Goal: Task Accomplishment & Management: Manage account settings

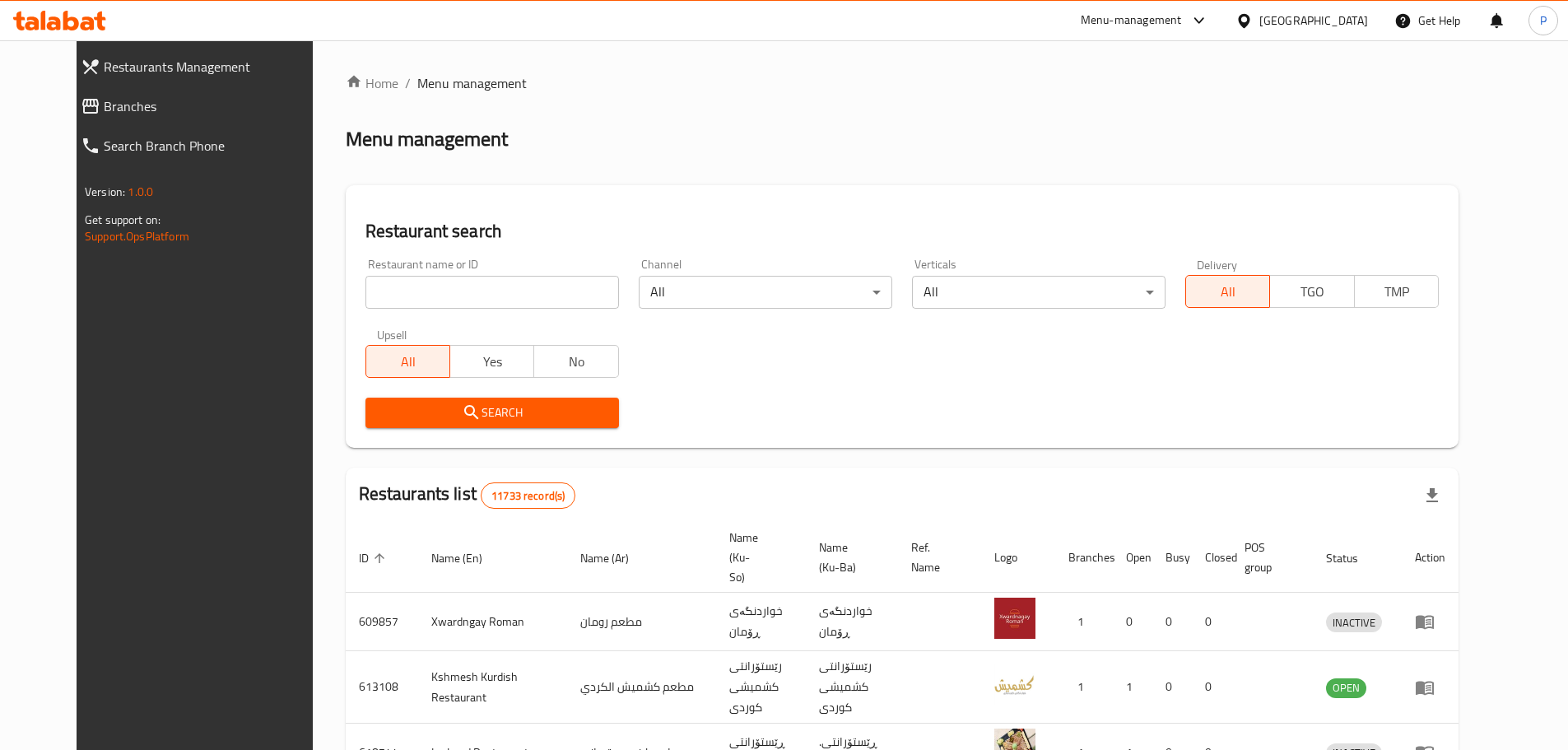
click at [414, 268] on div "Restaurant name or ID Restaurant name or ID" at bounding box center [492, 283] width 254 height 50
click at [429, 282] on input "search" at bounding box center [492, 292] width 254 height 33
type input "[PERSON_NAME]"
click button "Search" at bounding box center [492, 413] width 254 height 31
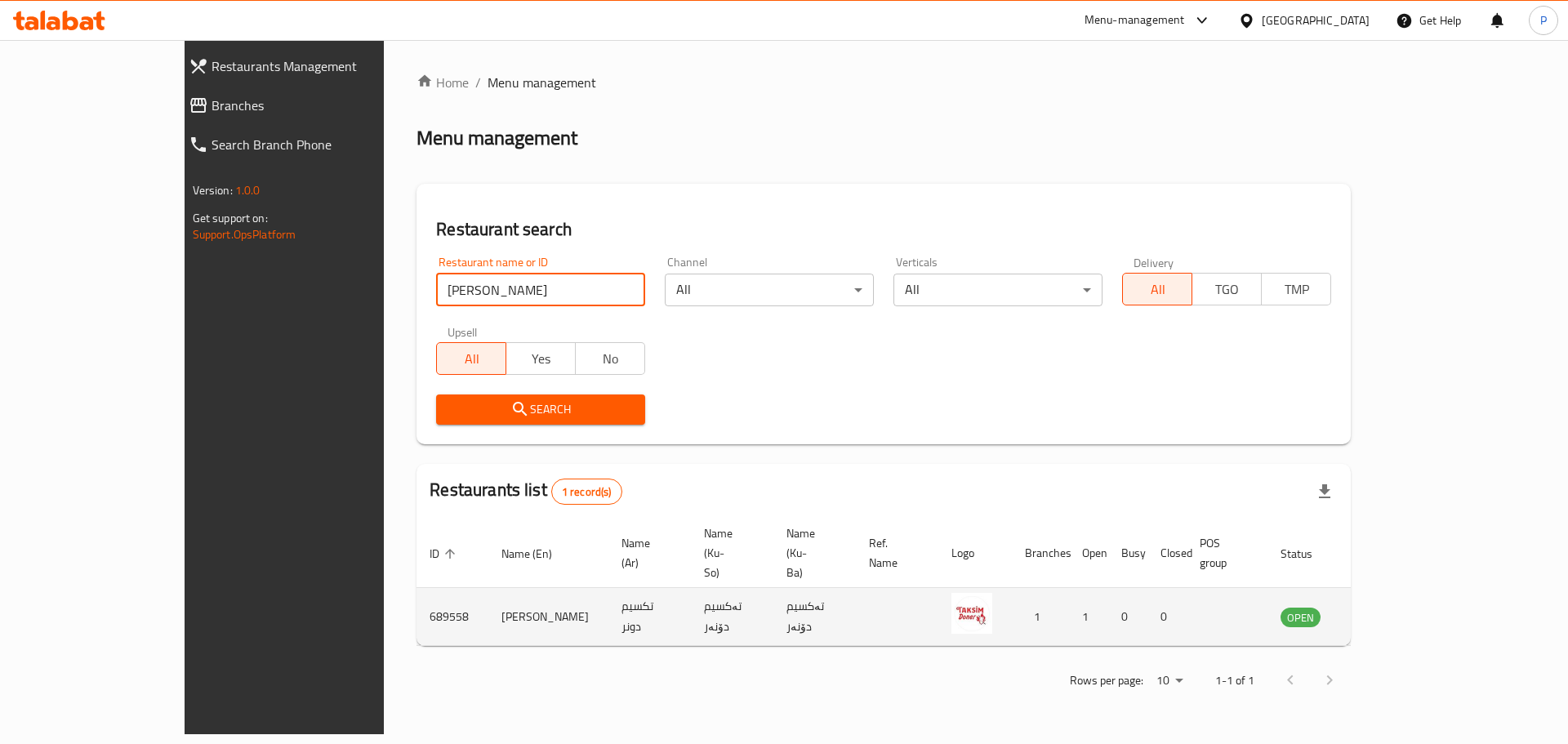
click at [1410, 588] on td "enhanced table" at bounding box center [1381, 617] width 56 height 58
click at [1386, 606] on icon "enhanced table" at bounding box center [1376, 616] width 19 height 19
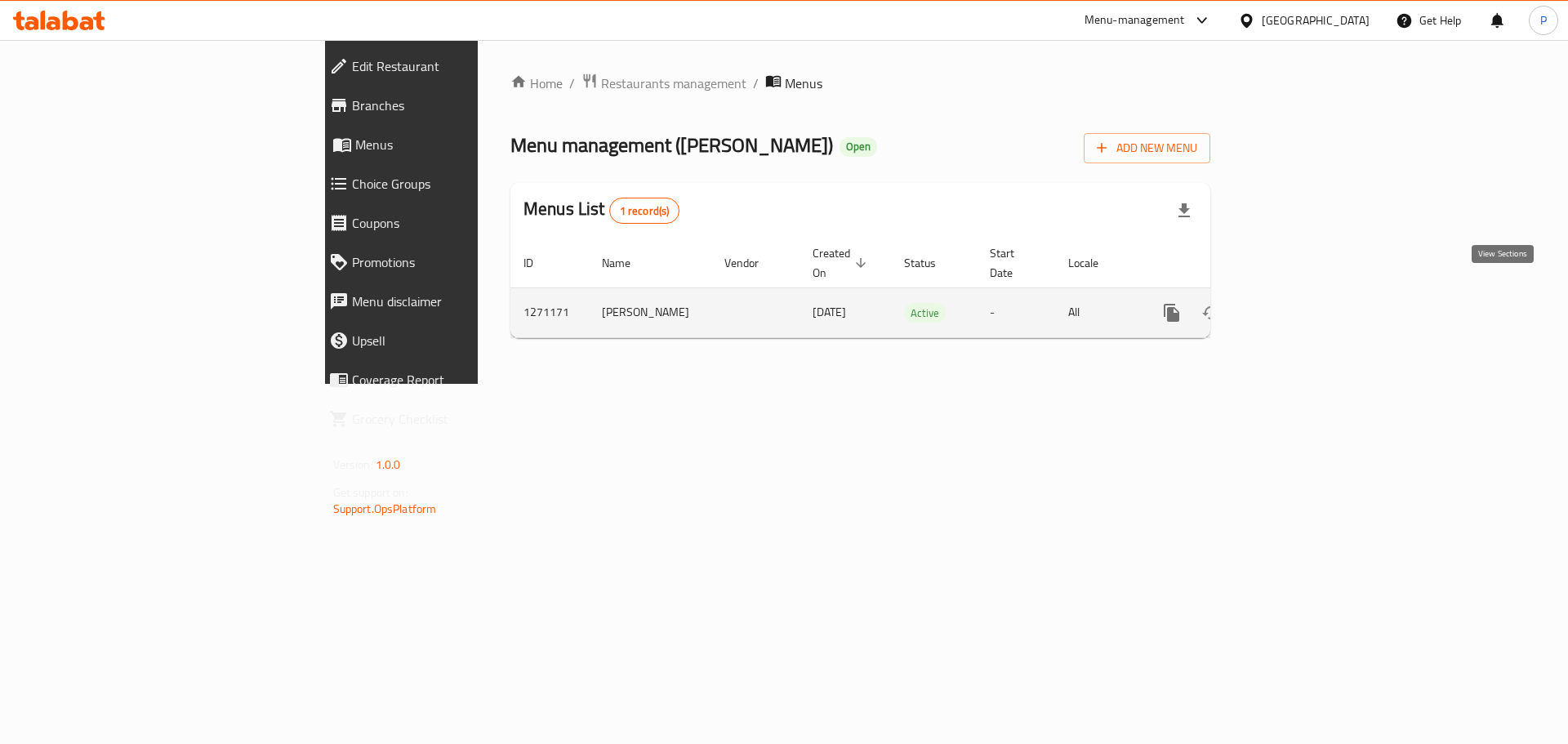
click at [1299, 303] on icon "enhanced table" at bounding box center [1290, 313] width 19 height 19
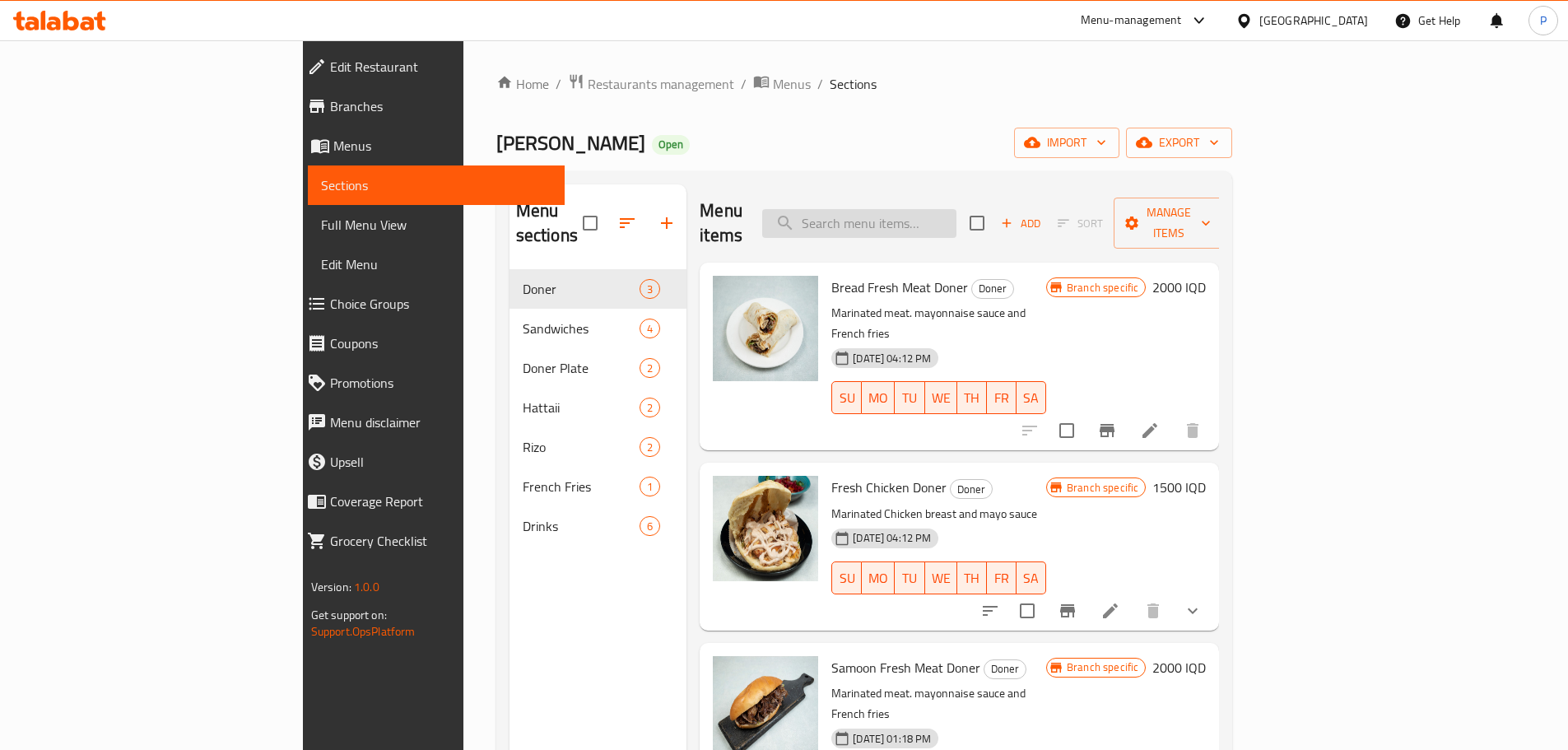
click at [957, 216] on input "search" at bounding box center [859, 224] width 194 height 29
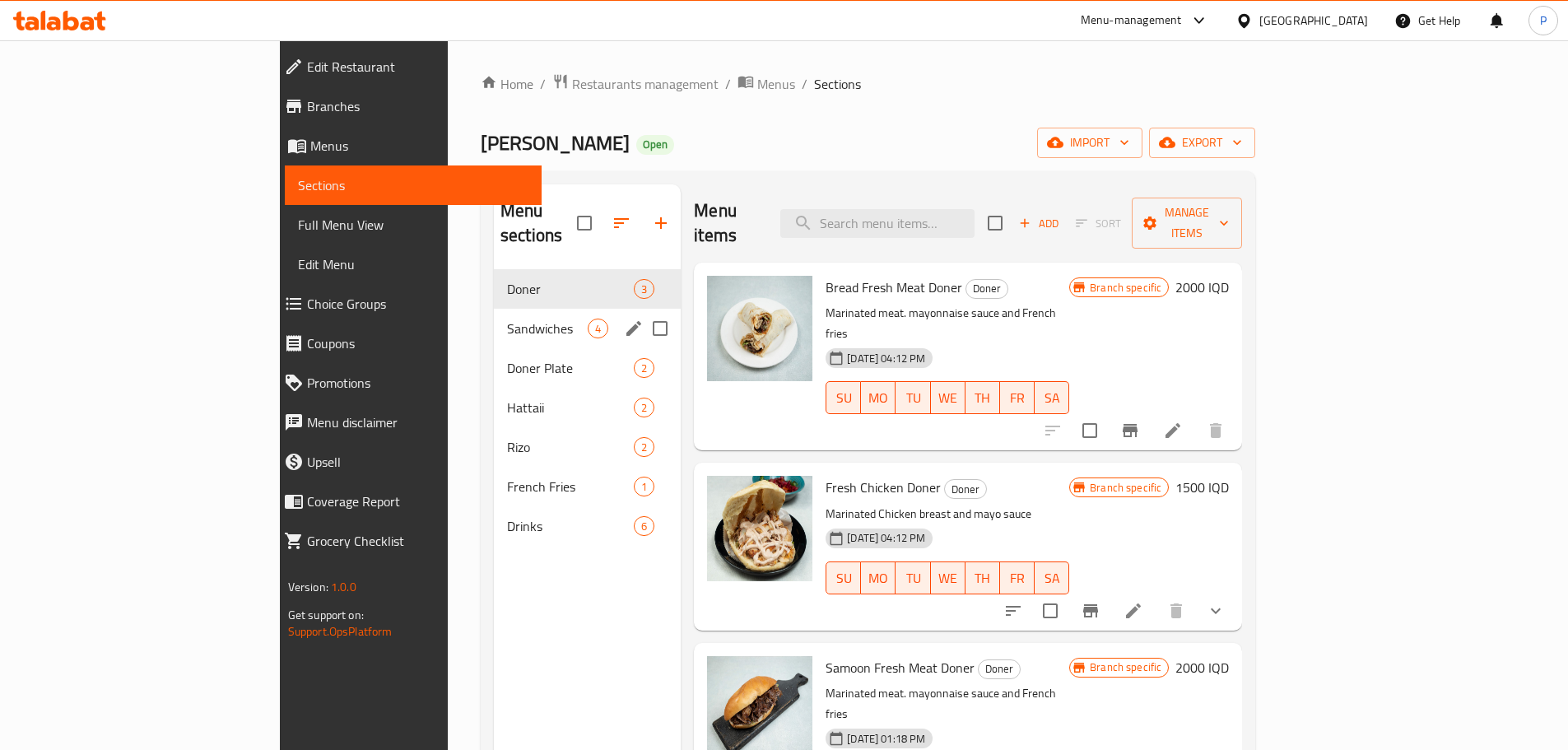
click at [494, 308] on div "Sandwiches 4" at bounding box center [587, 328] width 187 height 40
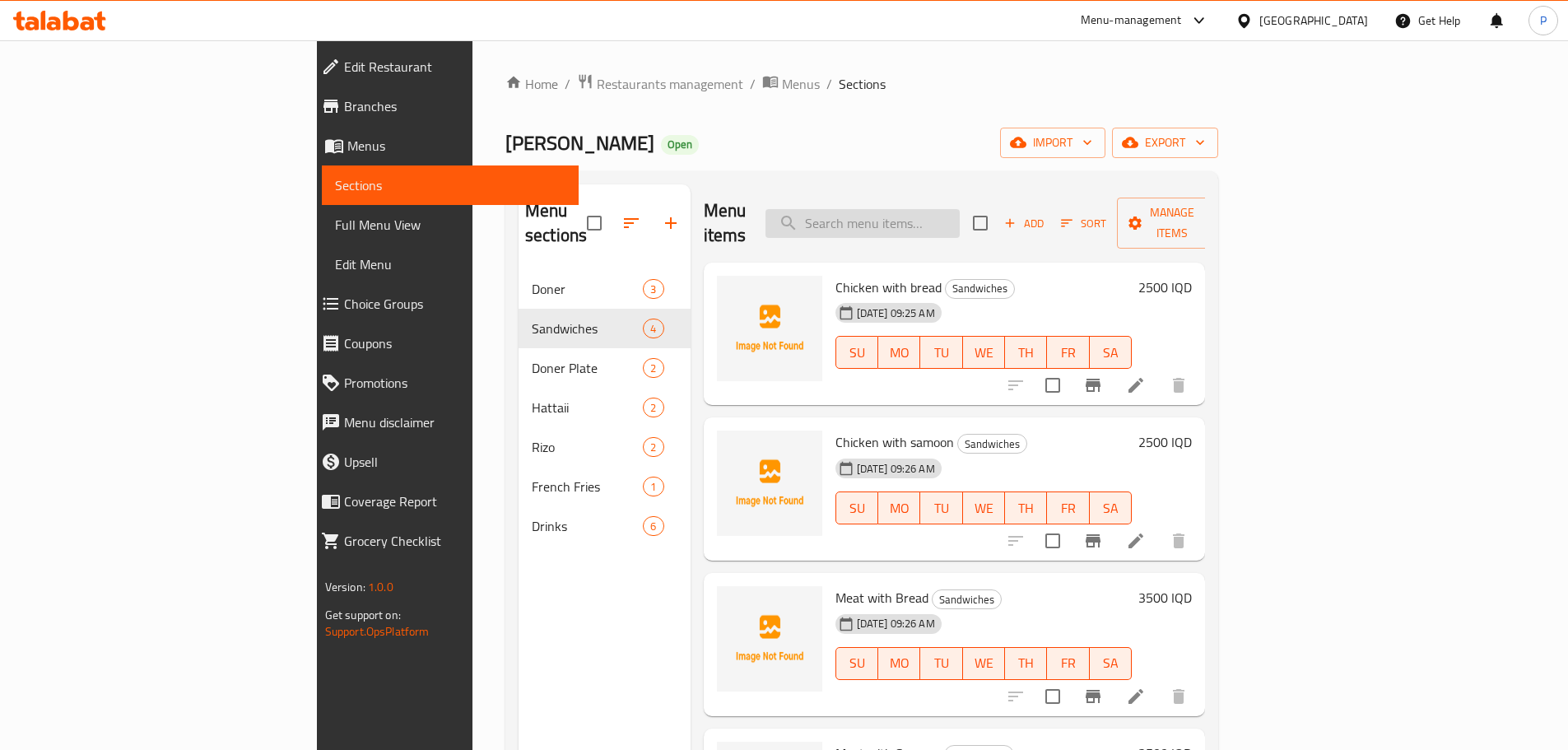
click at [916, 212] on input "search" at bounding box center [862, 224] width 194 height 29
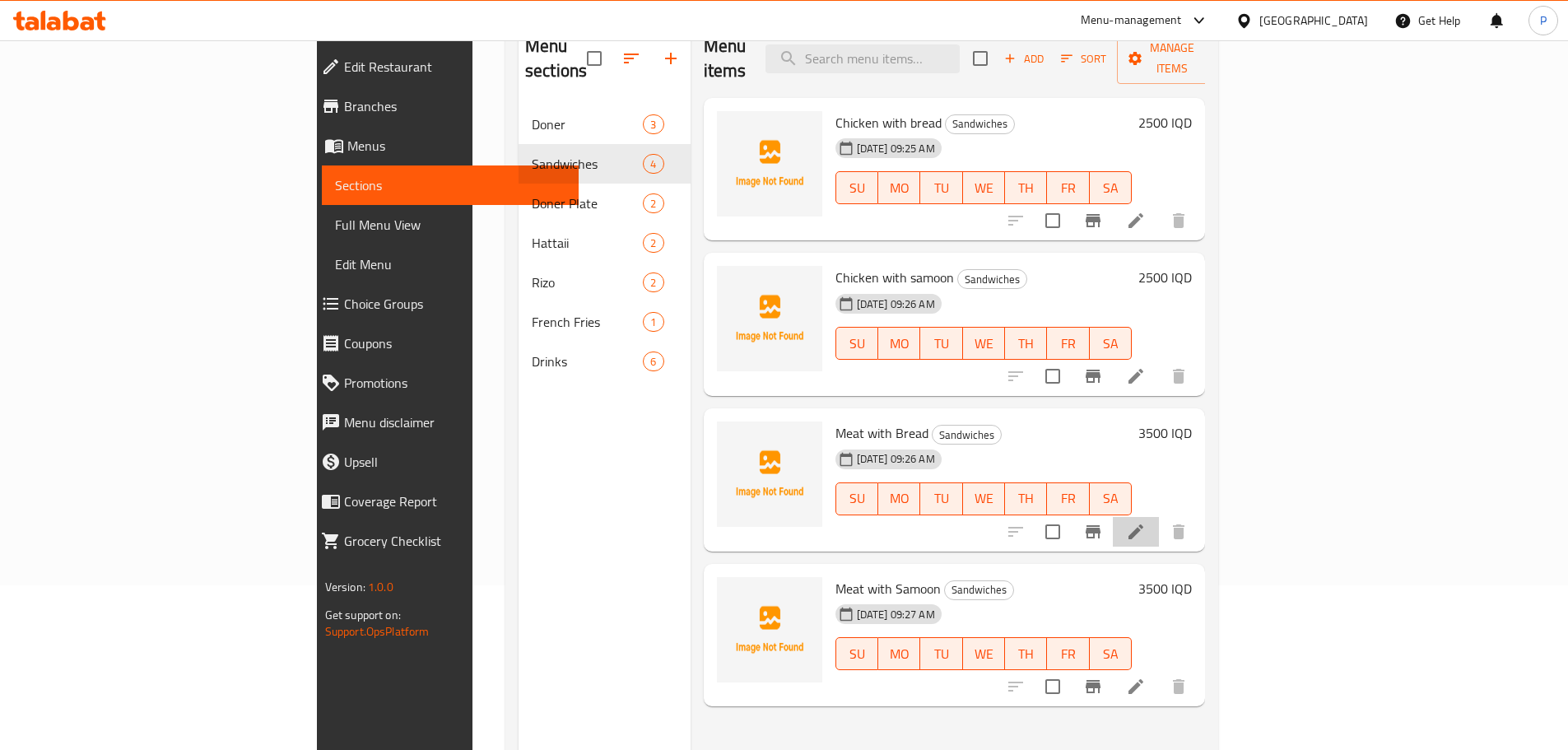
click at [1159, 517] on li at bounding box center [1136, 531] width 46 height 30
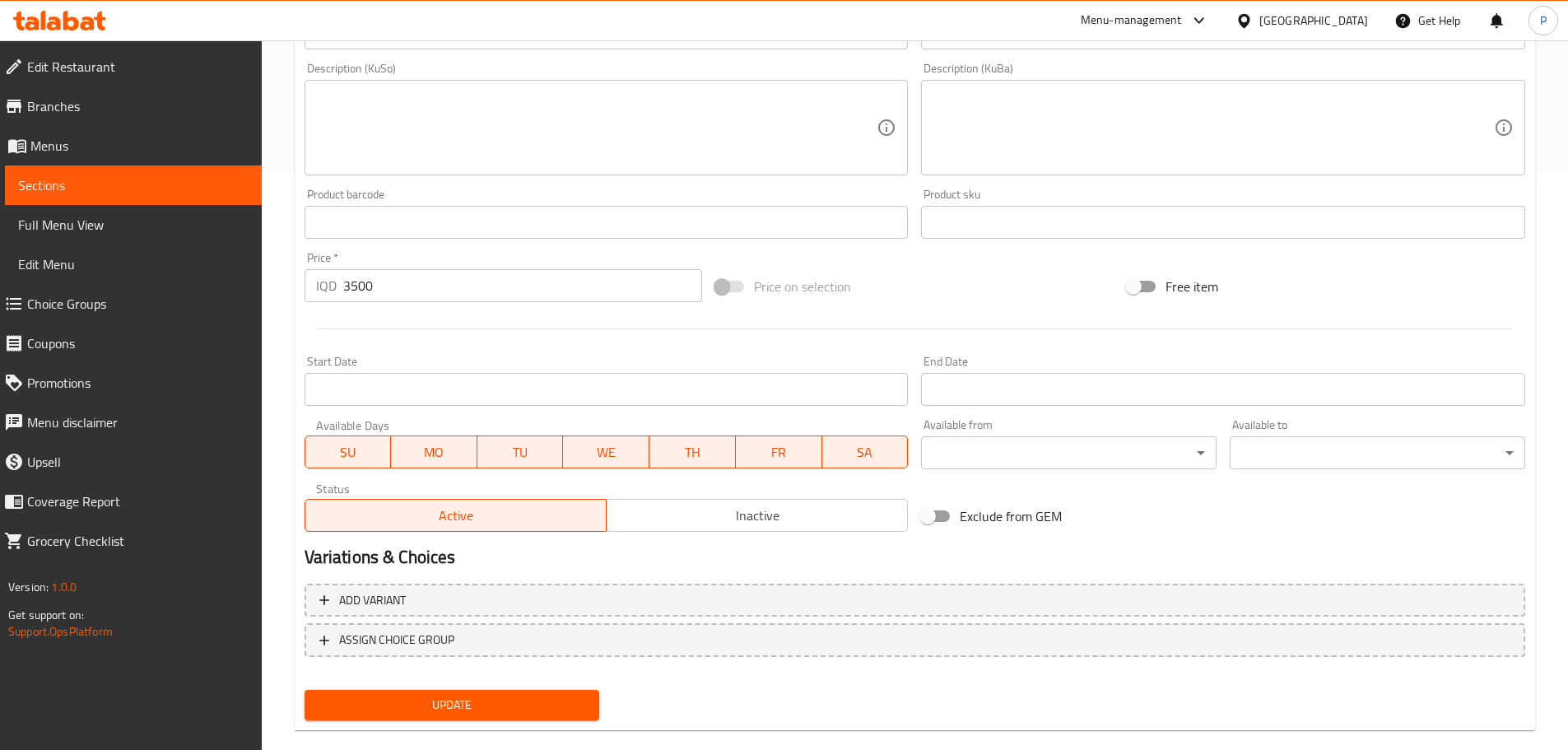
scroll to position [603, 0]
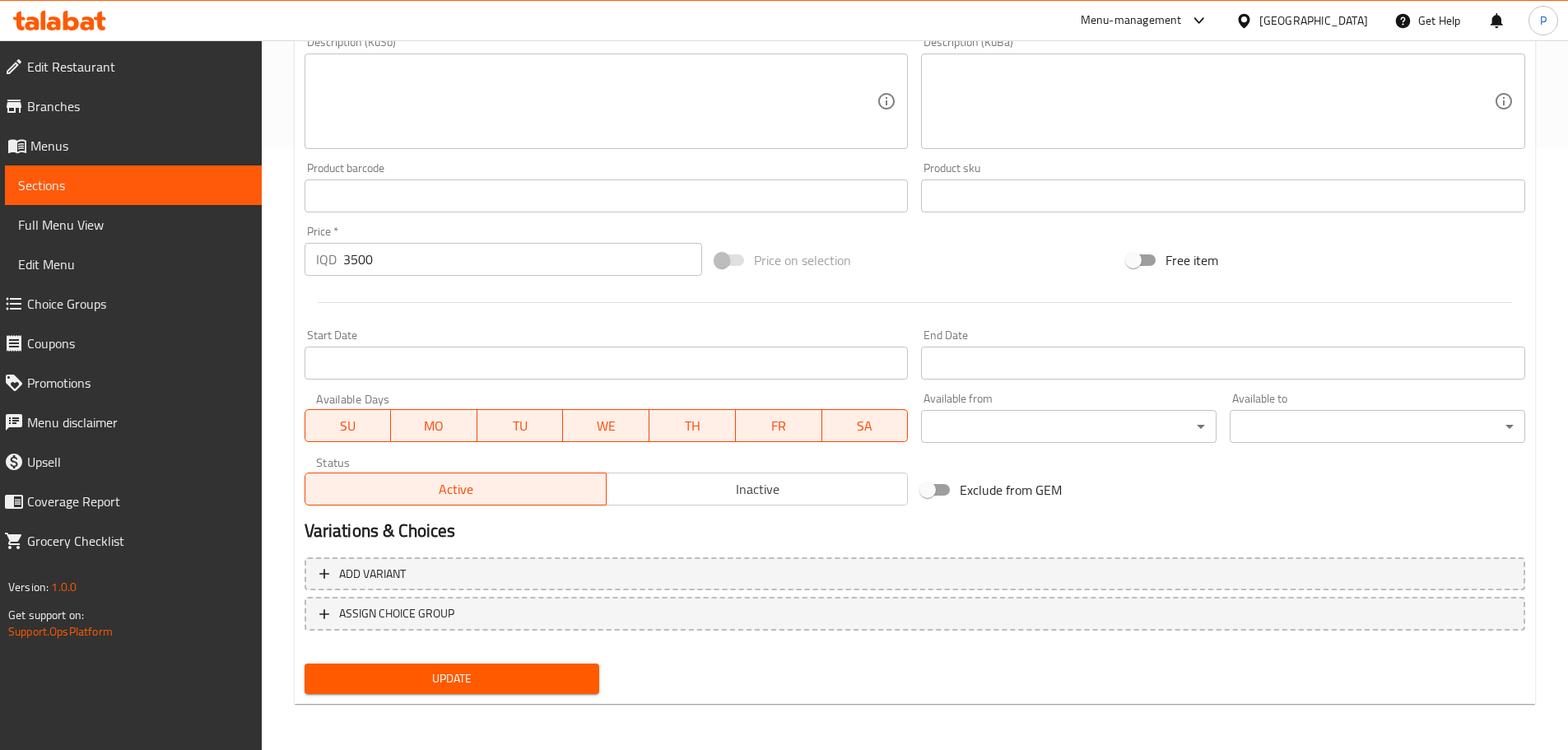
click at [845, 489] on span "Inactive" at bounding box center [757, 489] width 288 height 24
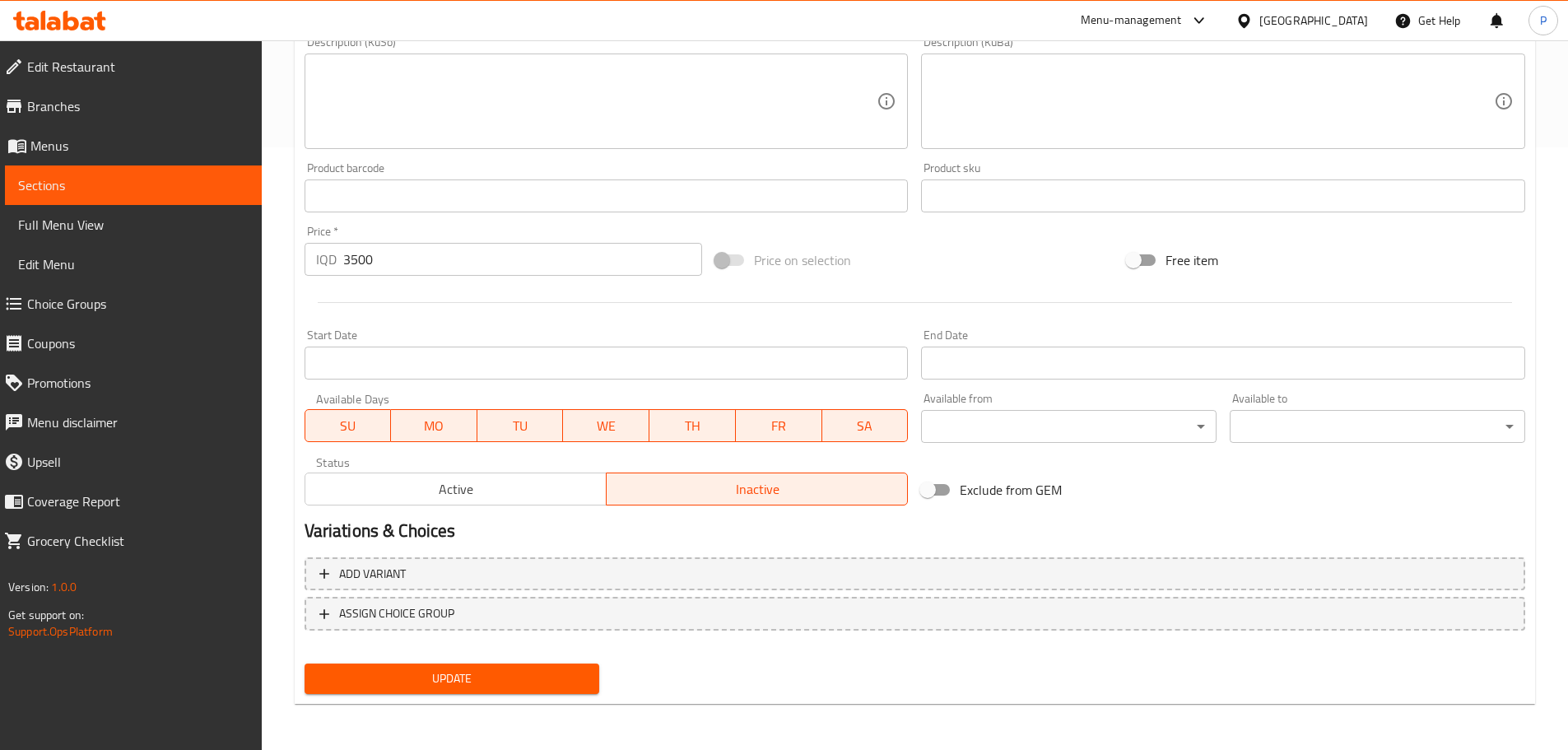
click at [552, 668] on span "Update" at bounding box center [452, 678] width 269 height 20
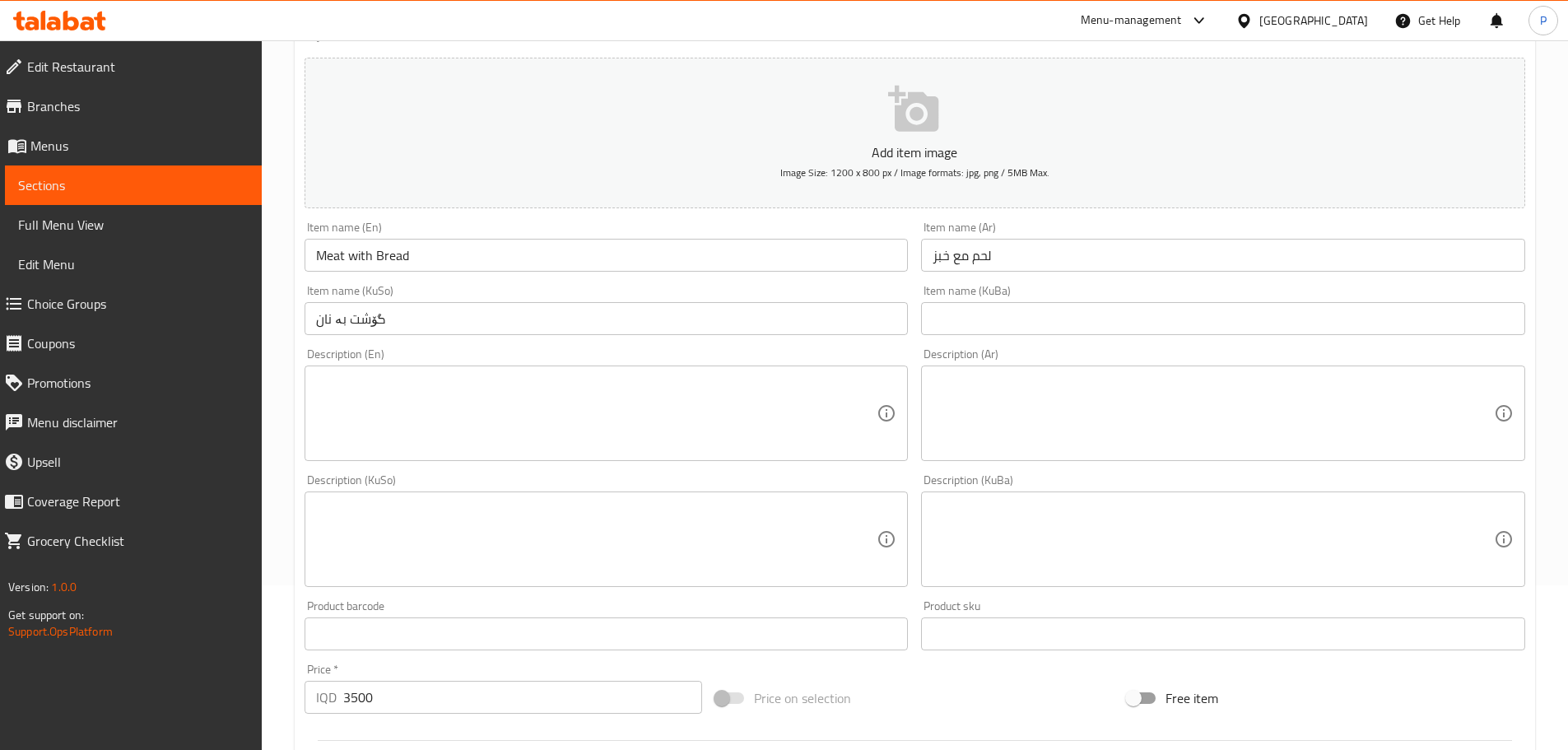
scroll to position [0, 0]
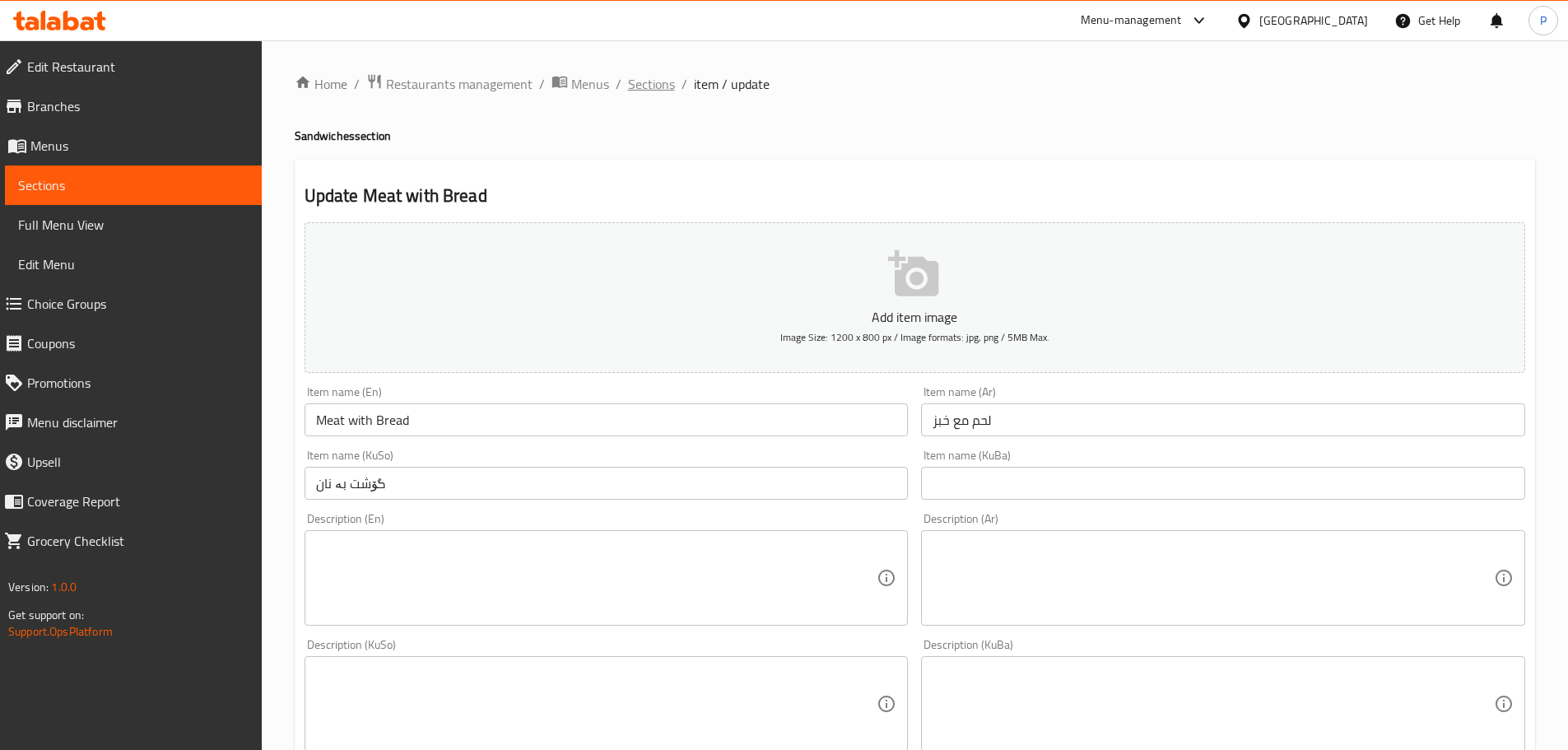
click at [661, 83] on span "Sections" at bounding box center [651, 84] width 47 height 19
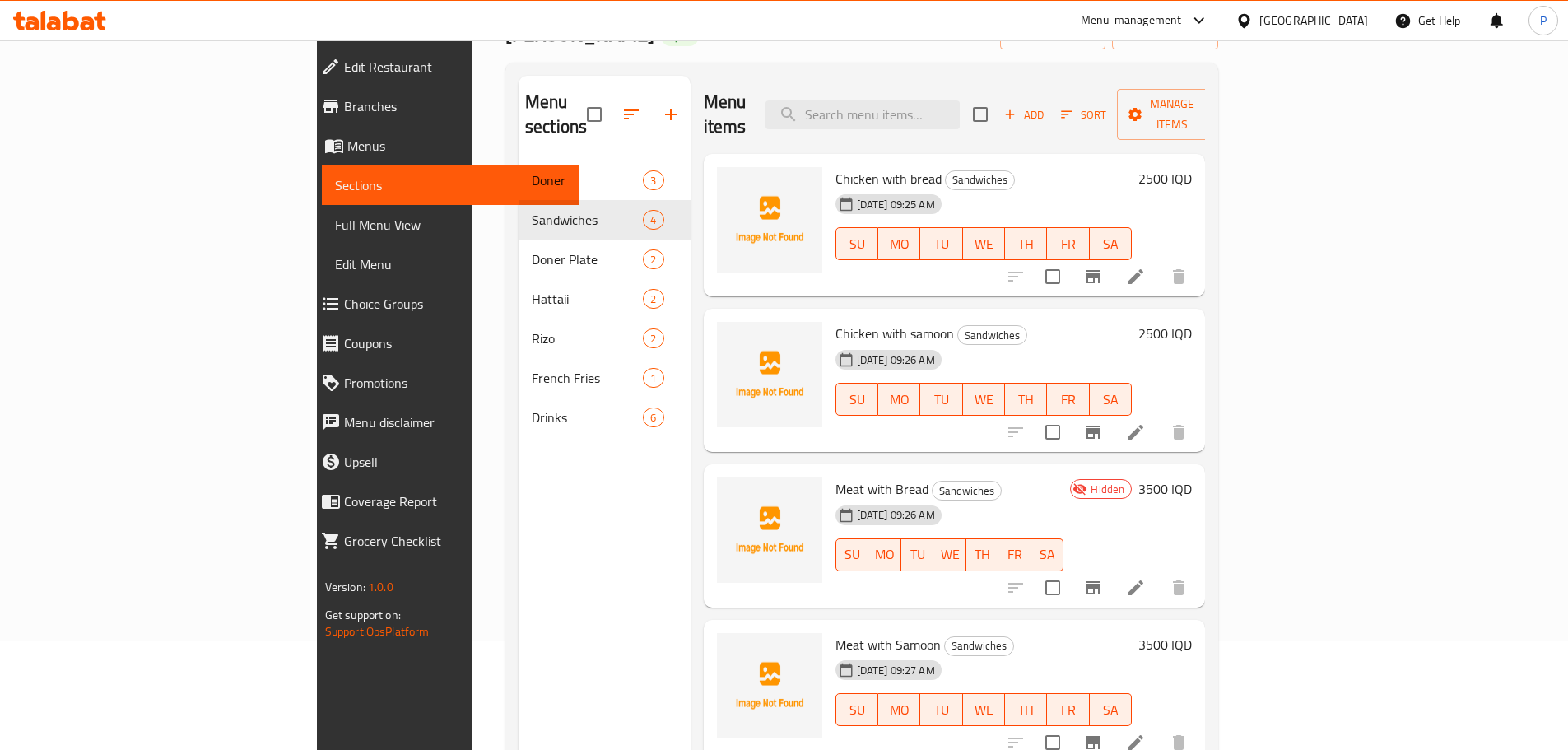
scroll to position [230, 0]
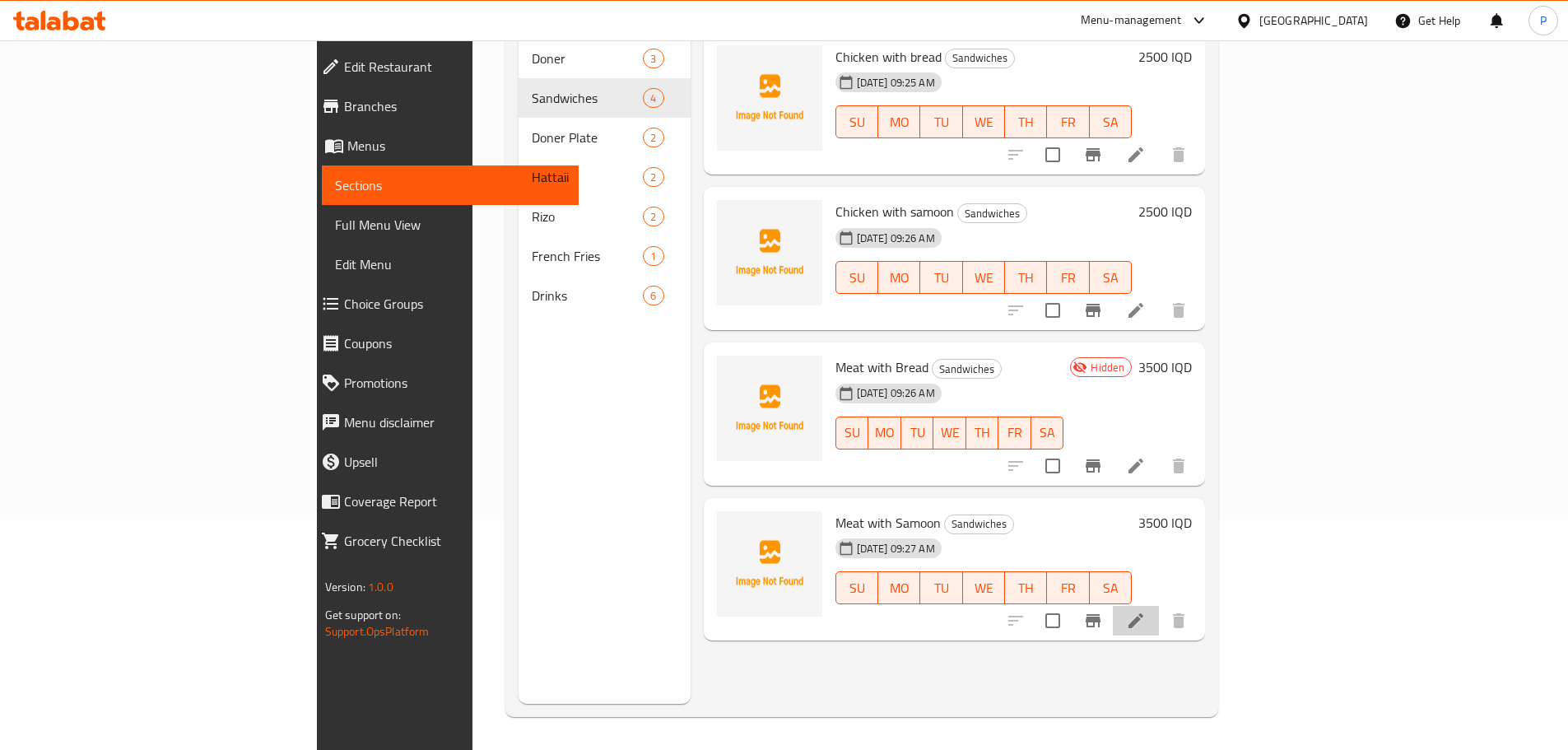
click at [1159, 605] on li at bounding box center [1136, 620] width 46 height 30
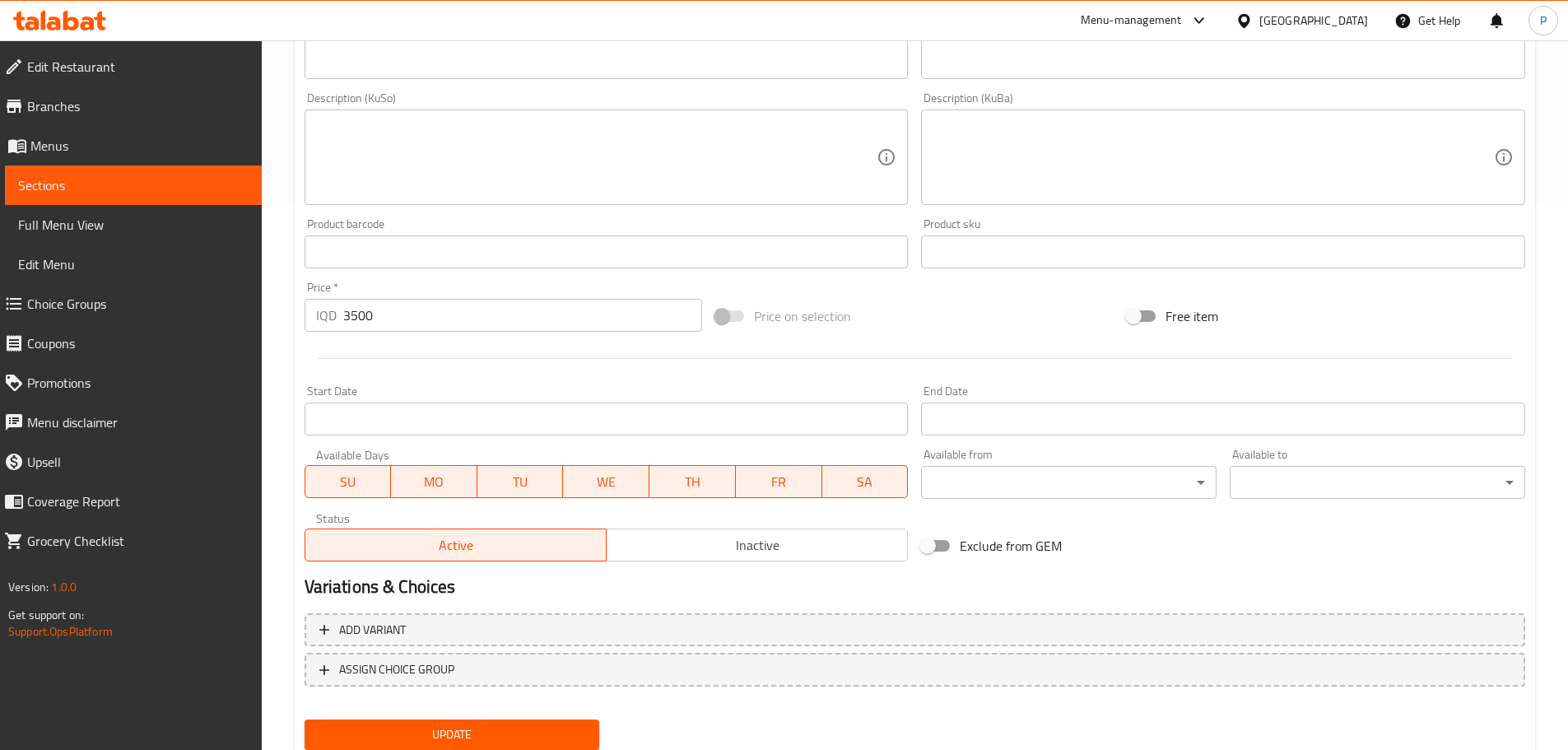
scroll to position [603, 0]
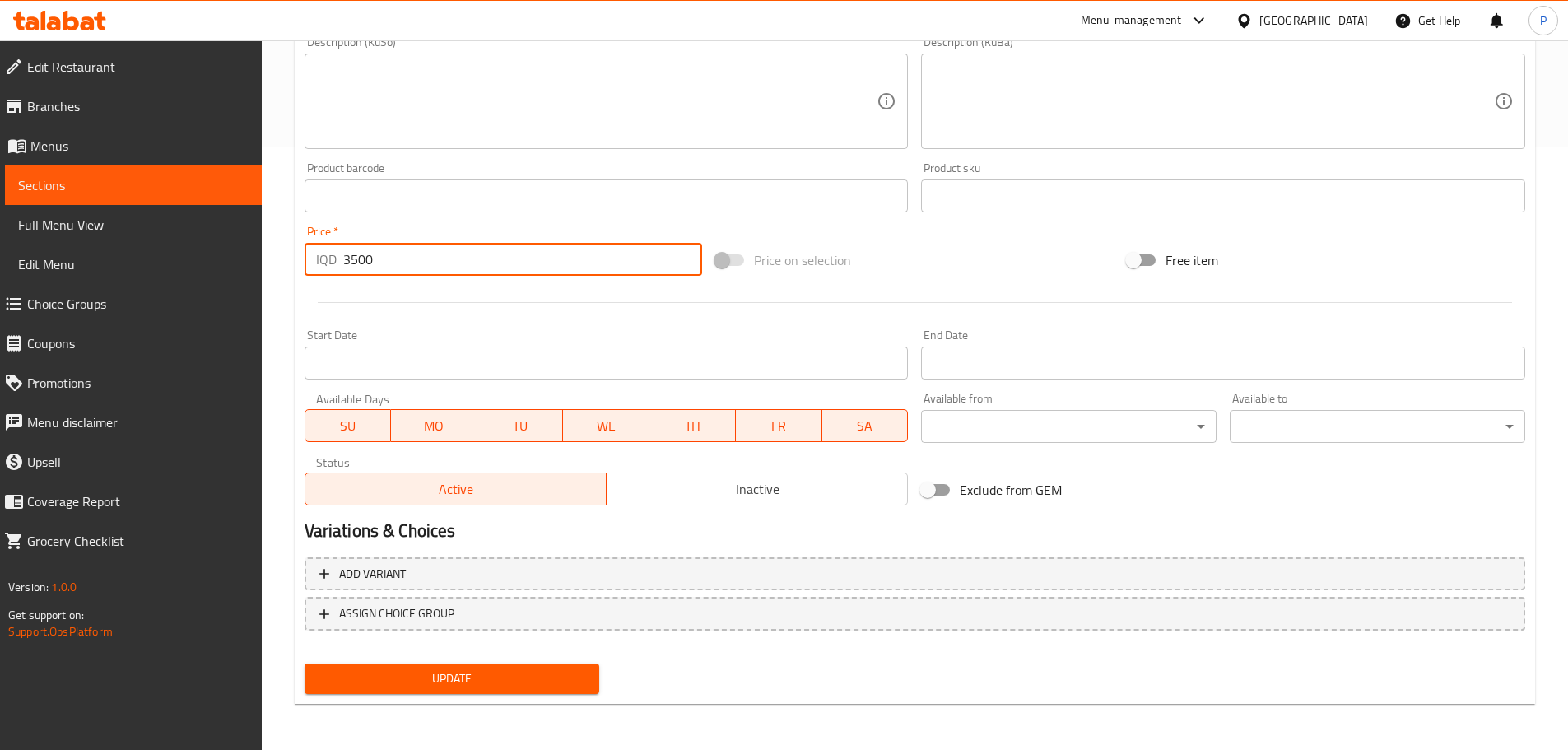
click at [349, 262] on input "3500" at bounding box center [523, 259] width 360 height 33
type input "3000"
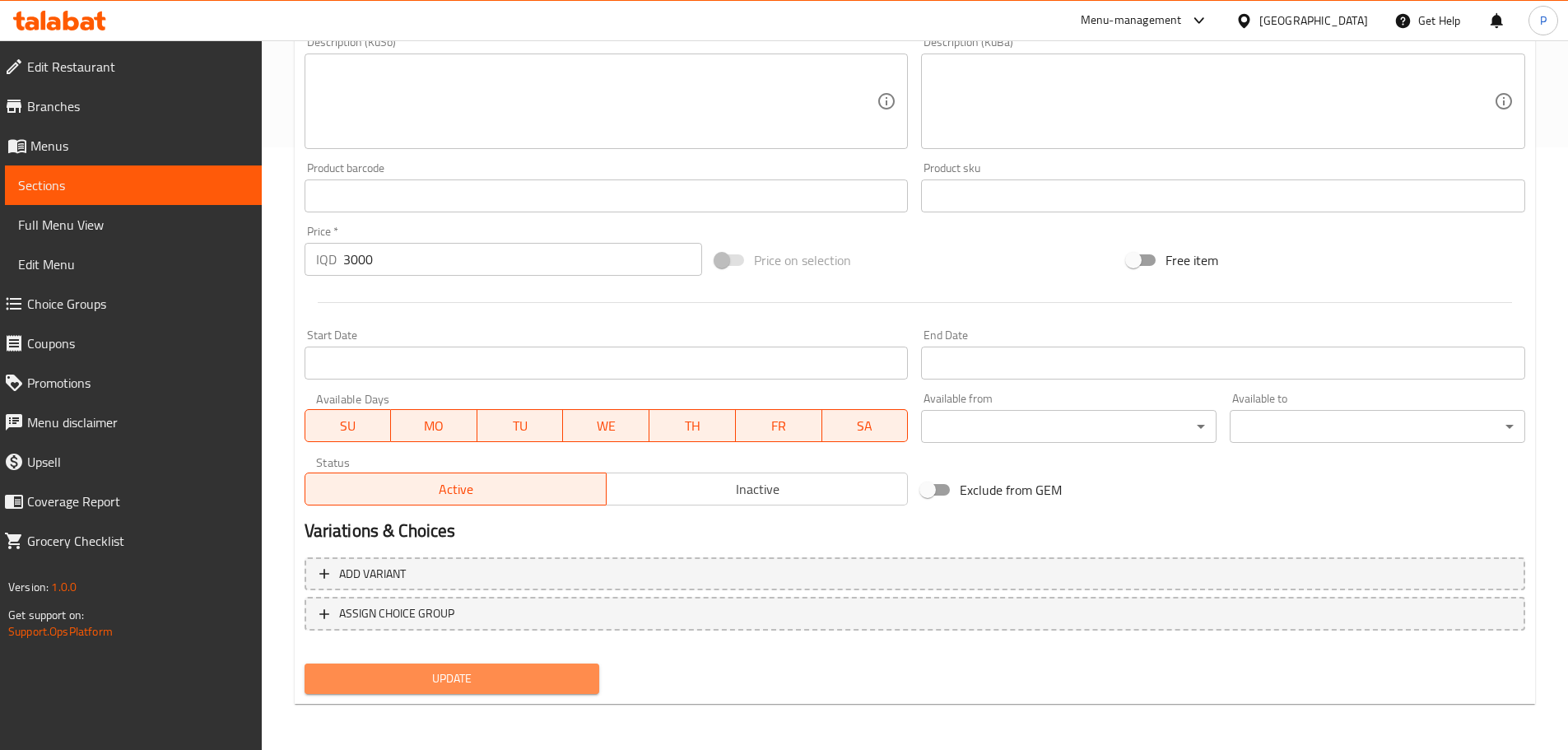
click at [493, 663] on button "Update" at bounding box center [452, 679] width 296 height 31
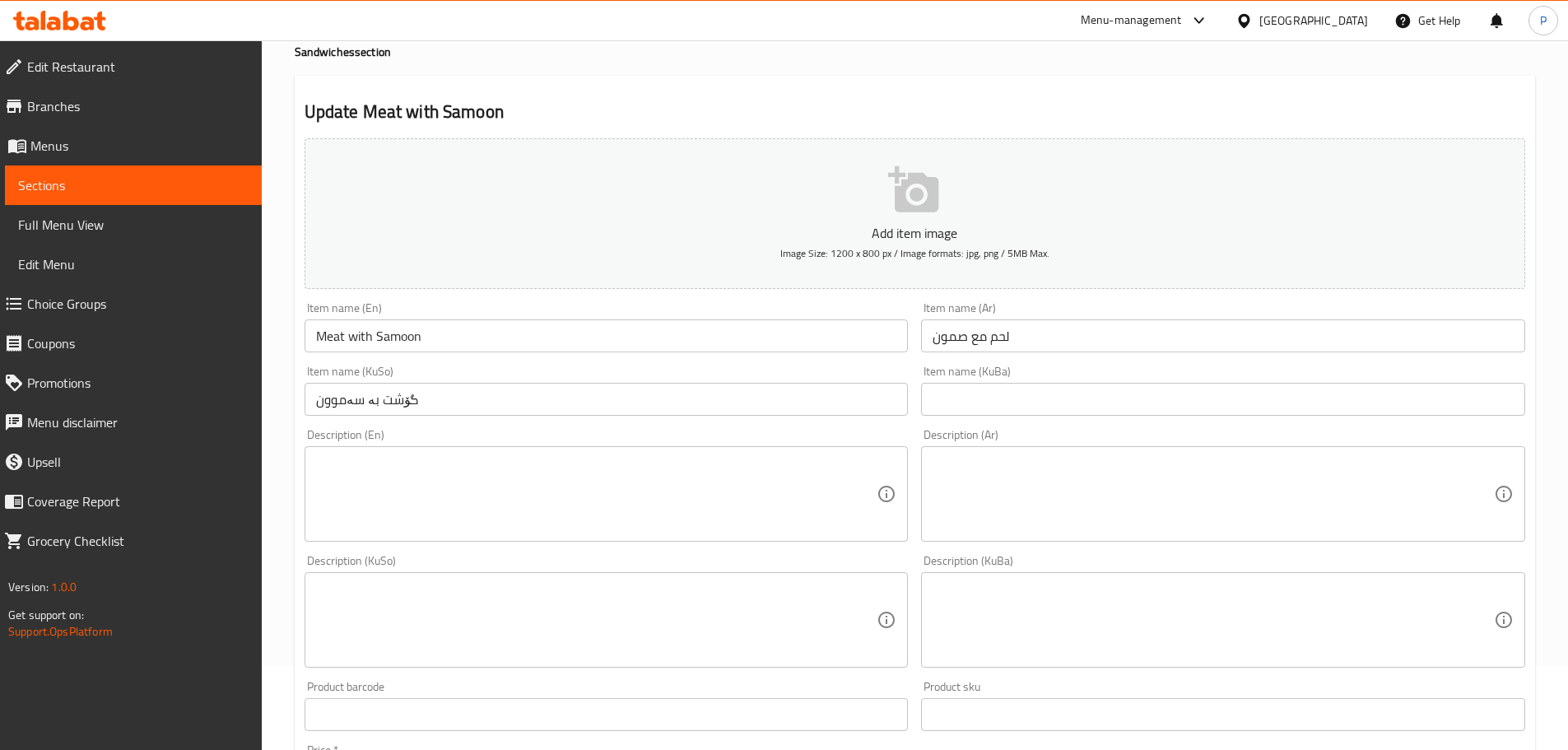
scroll to position [0, 0]
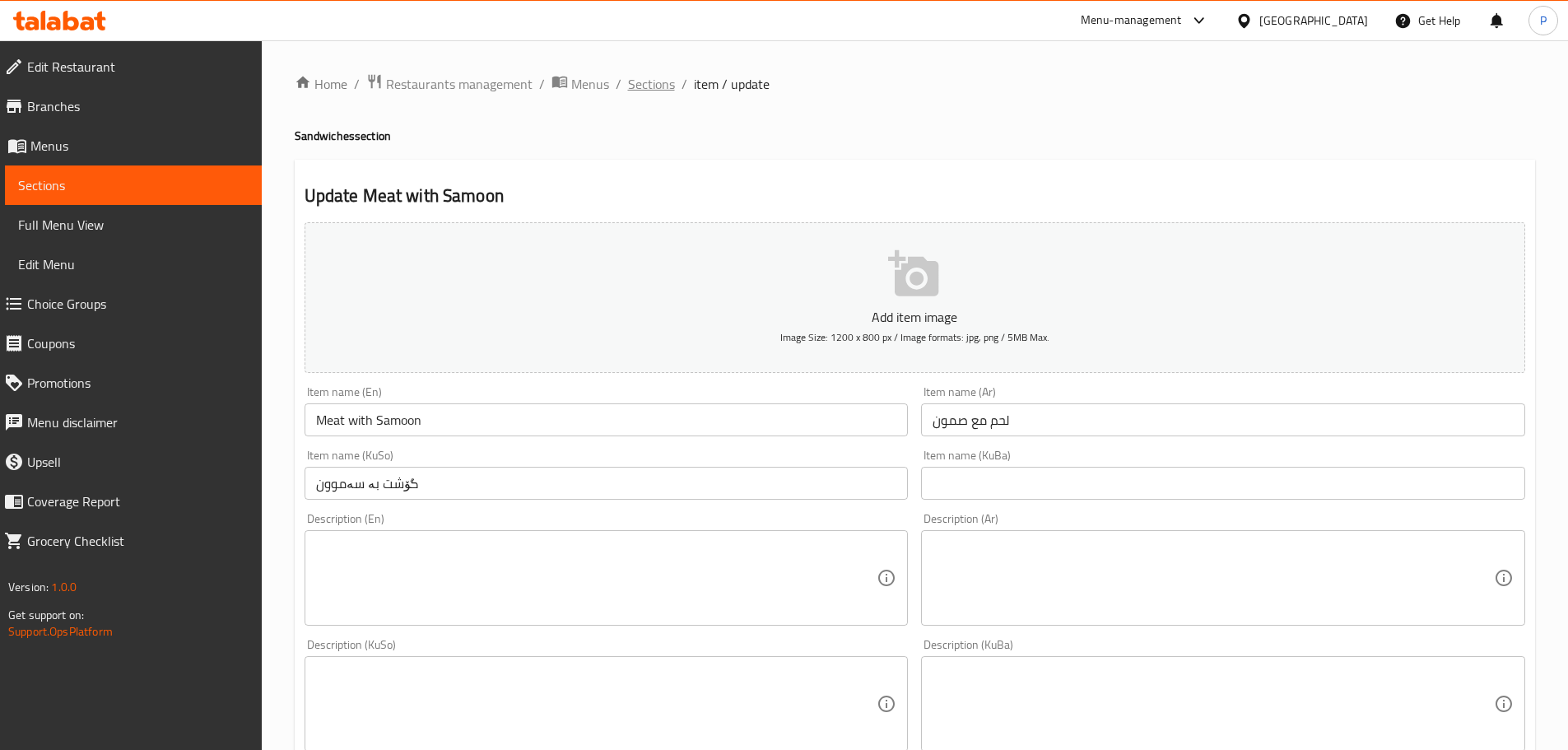
click at [634, 88] on span "Sections" at bounding box center [651, 84] width 47 height 19
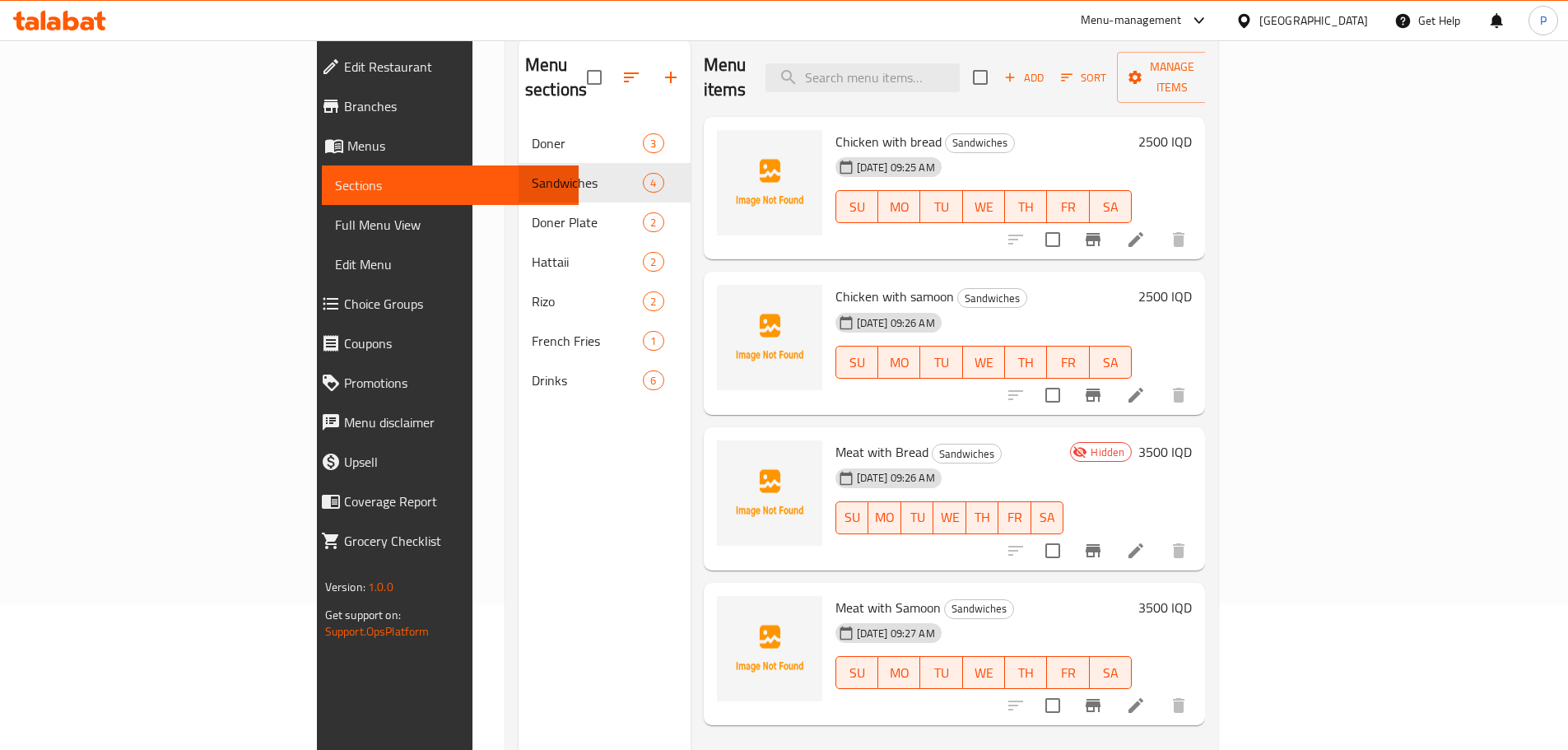
scroll to position [230, 0]
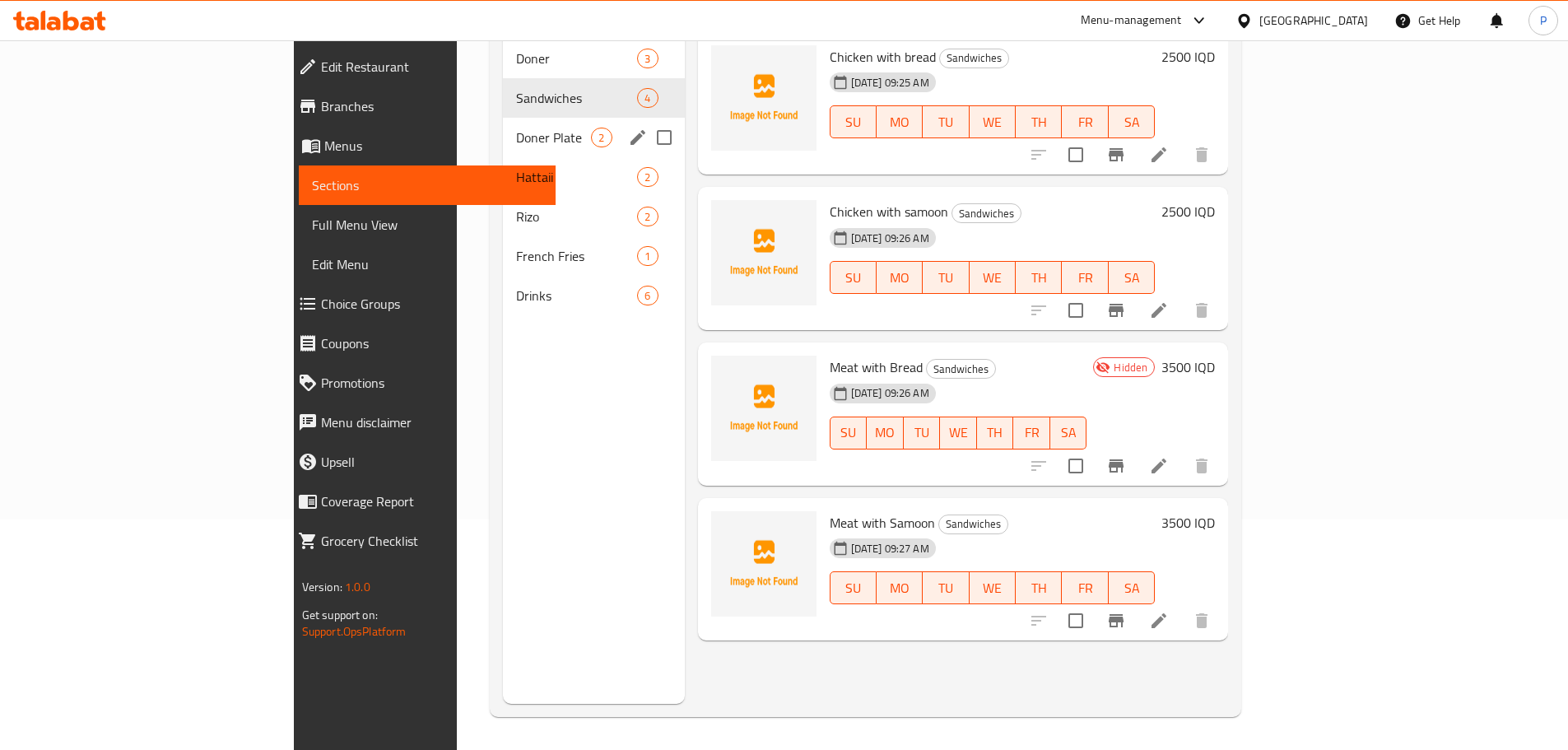
click at [516, 127] on span "Doner Plate" at bounding box center [554, 137] width 75 height 19
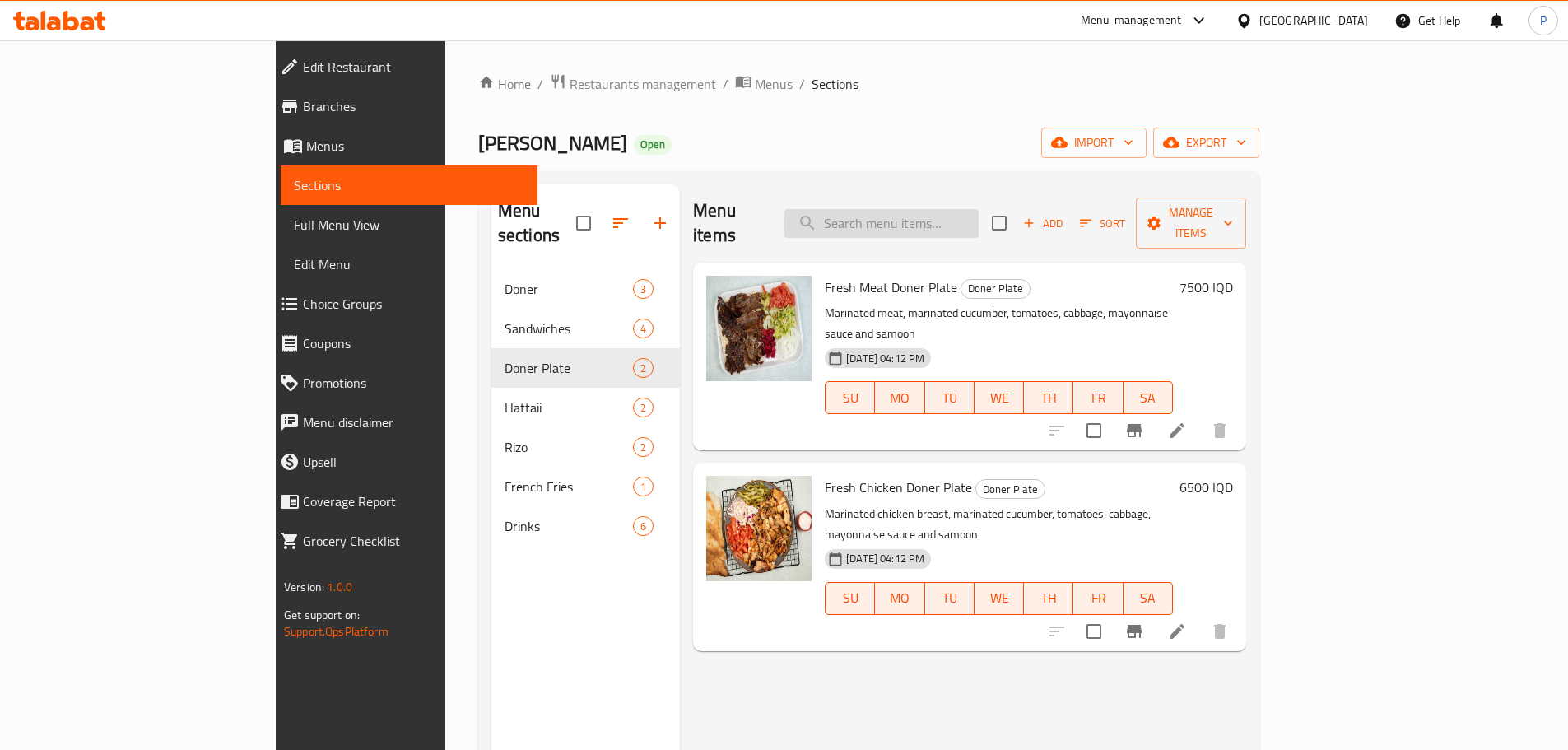
click at [947, 217] on input "search" at bounding box center [881, 224] width 194 height 29
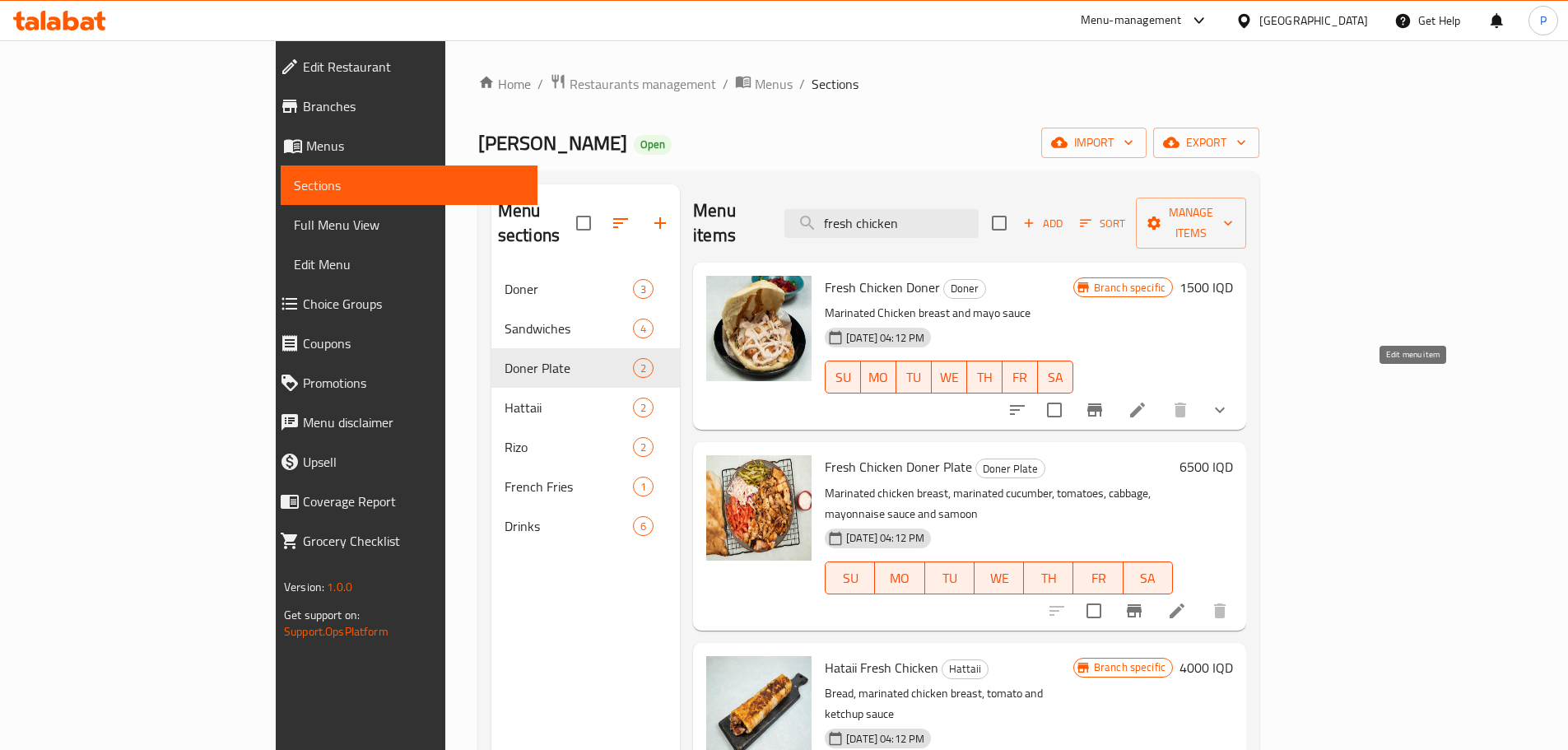
type input "fresh chicken"
click at [1146, 403] on icon at bounding box center [1137, 410] width 14 height 14
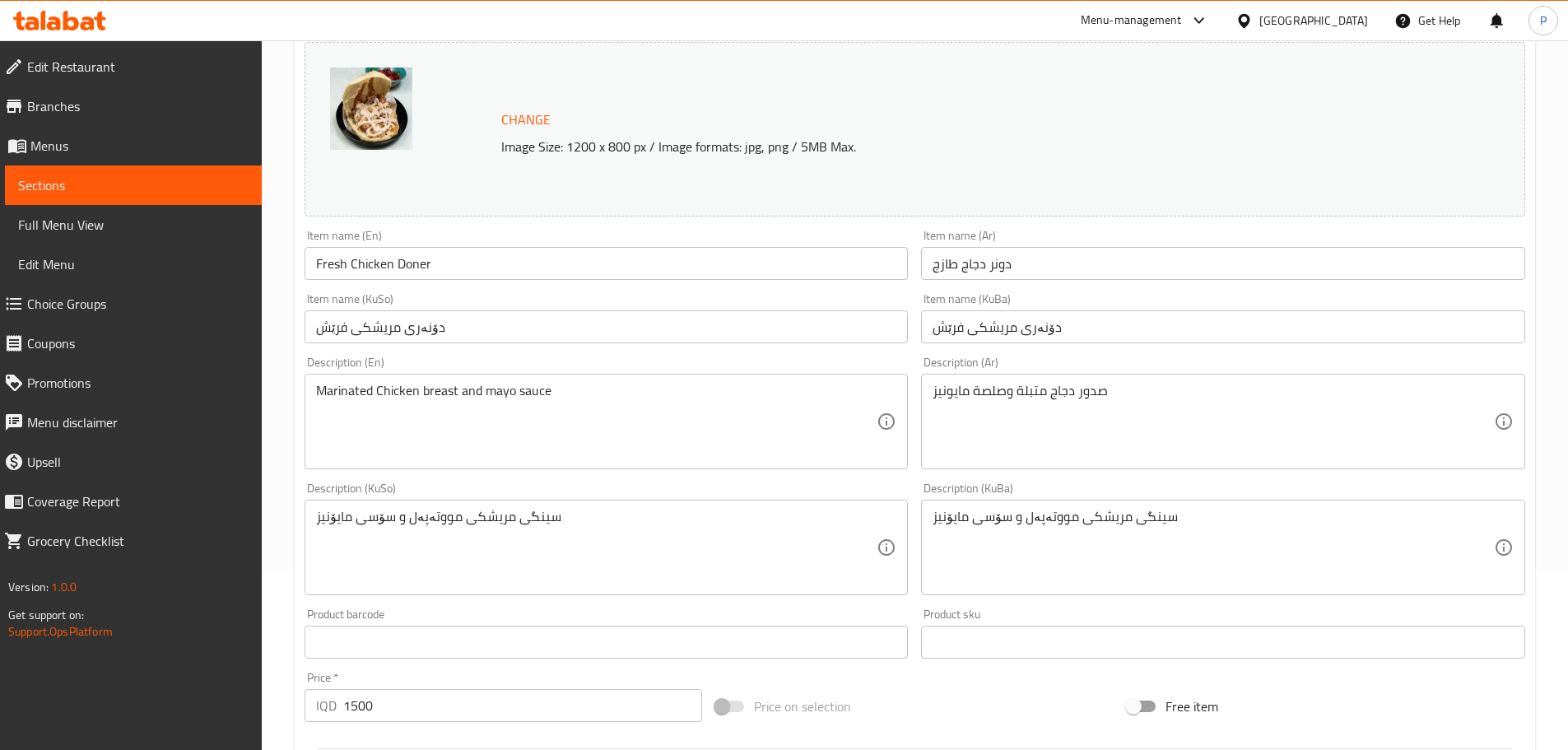
scroll to position [494, 0]
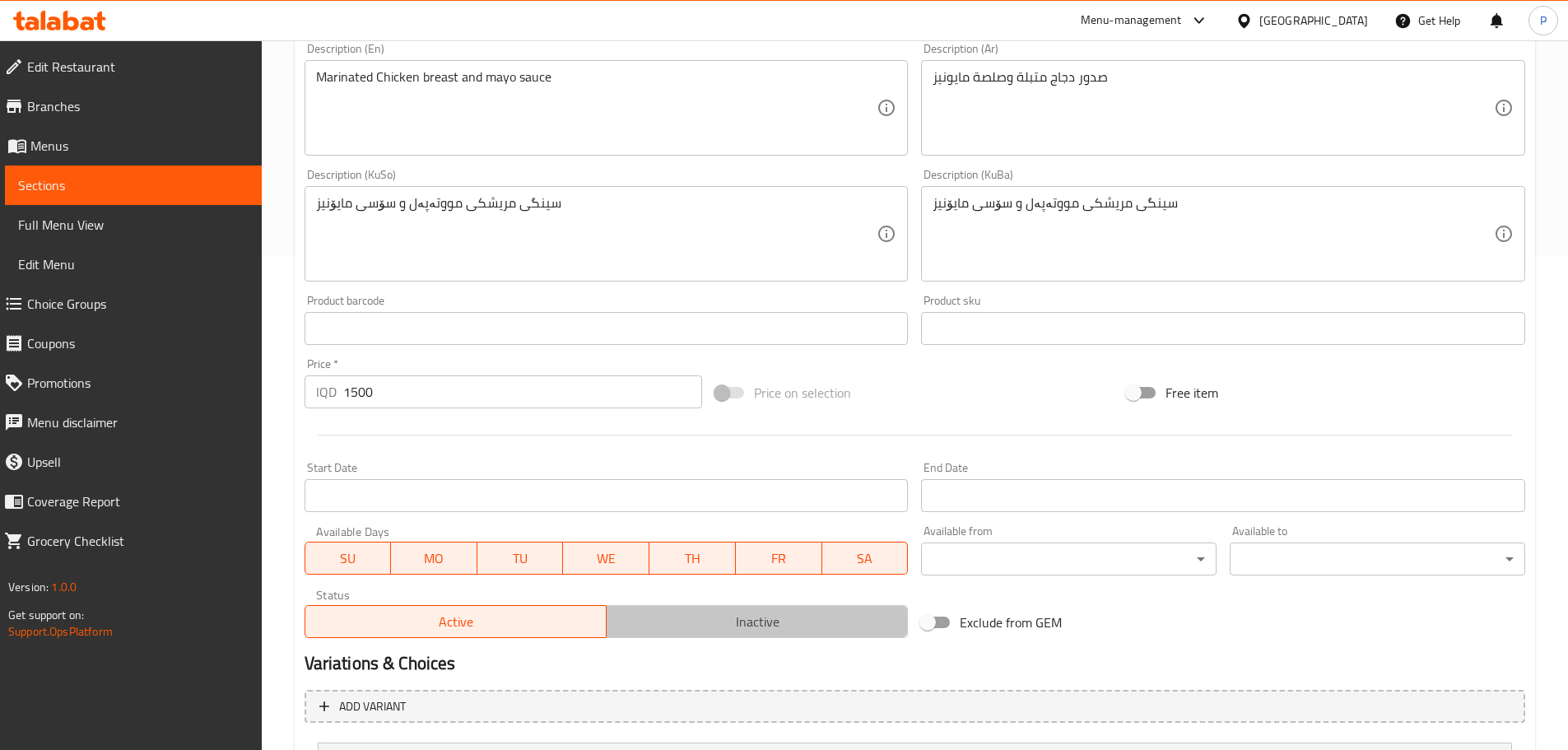
click at [716, 621] on span "Inactive" at bounding box center [757, 622] width 288 height 24
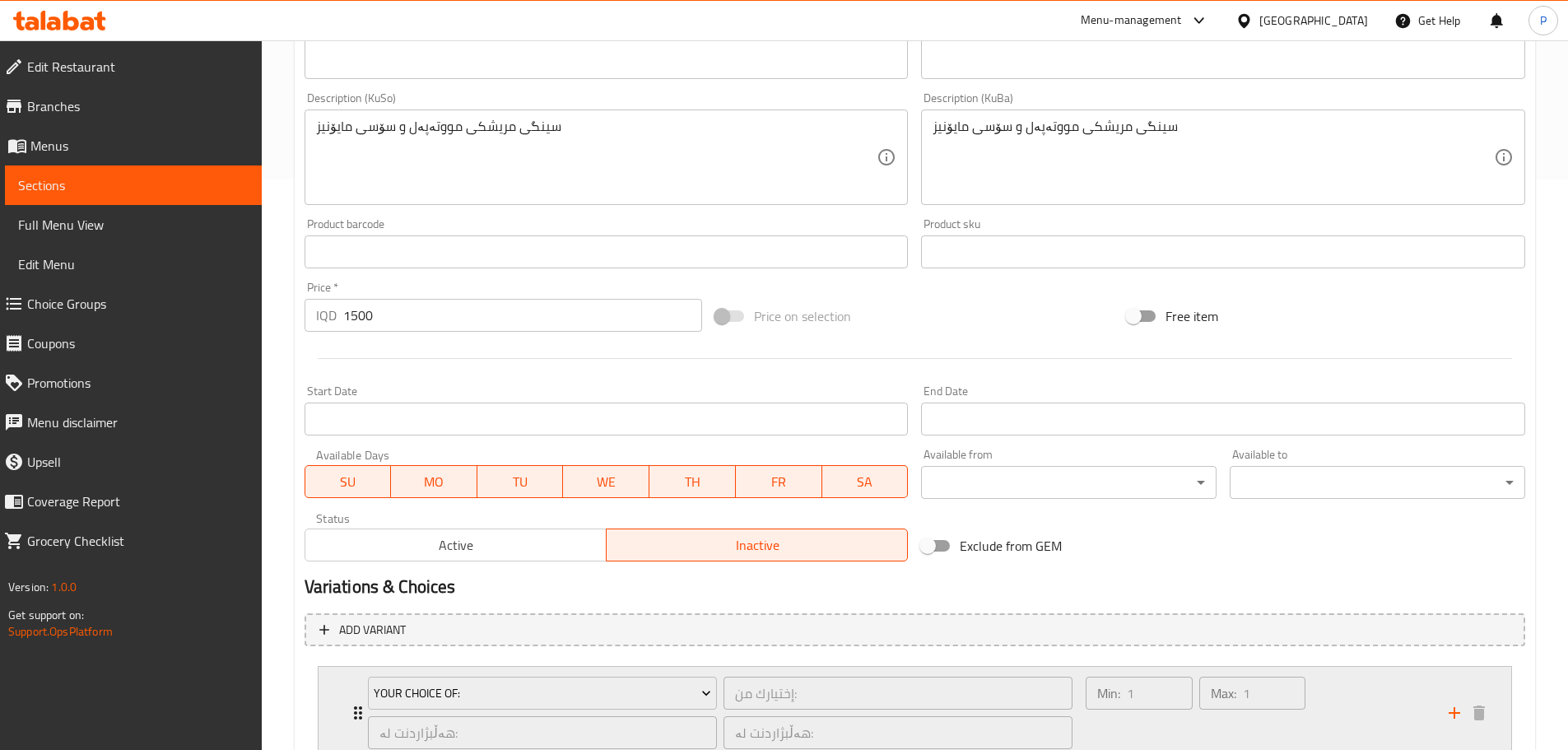
scroll to position [693, 0]
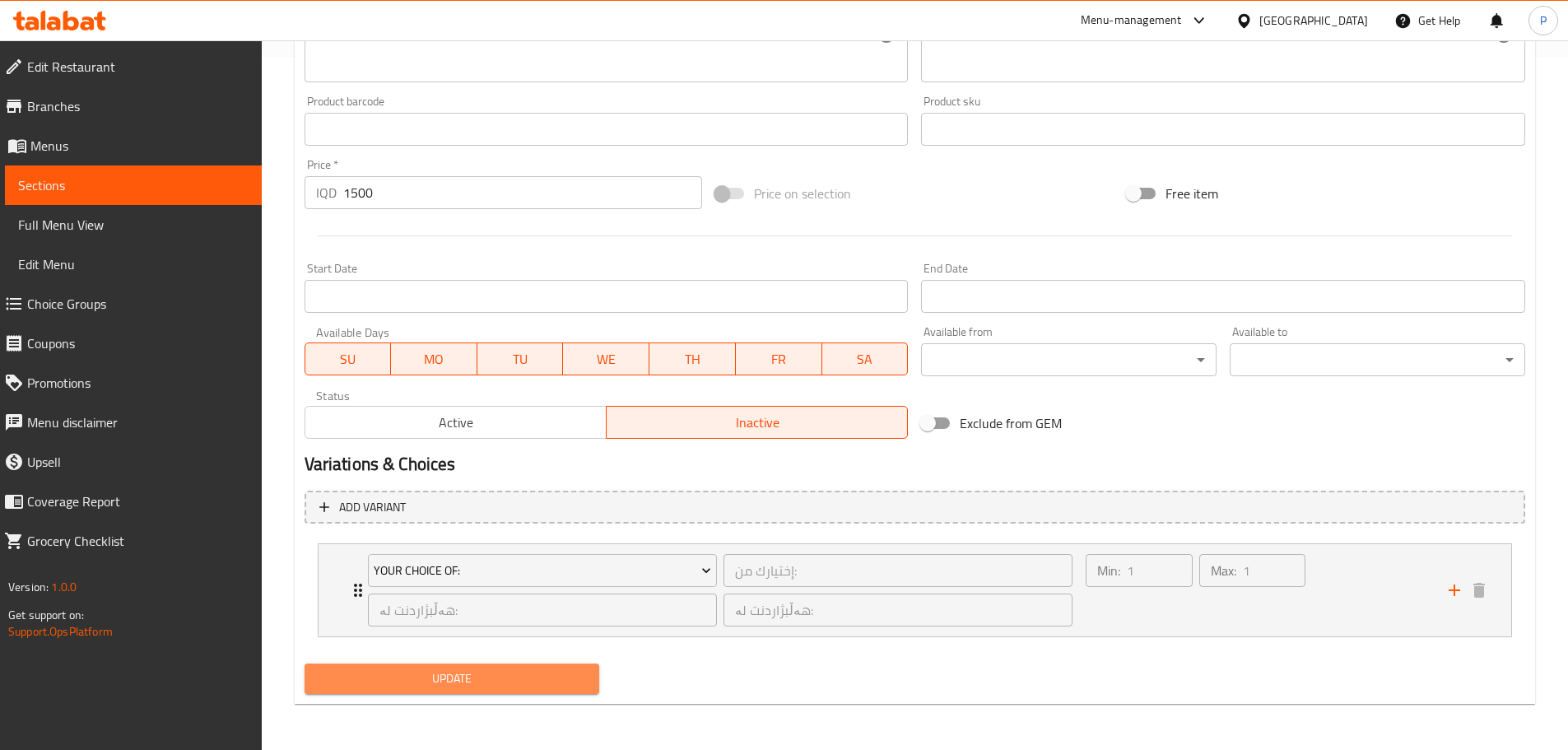
click at [552, 685] on span "Update" at bounding box center [452, 678] width 269 height 20
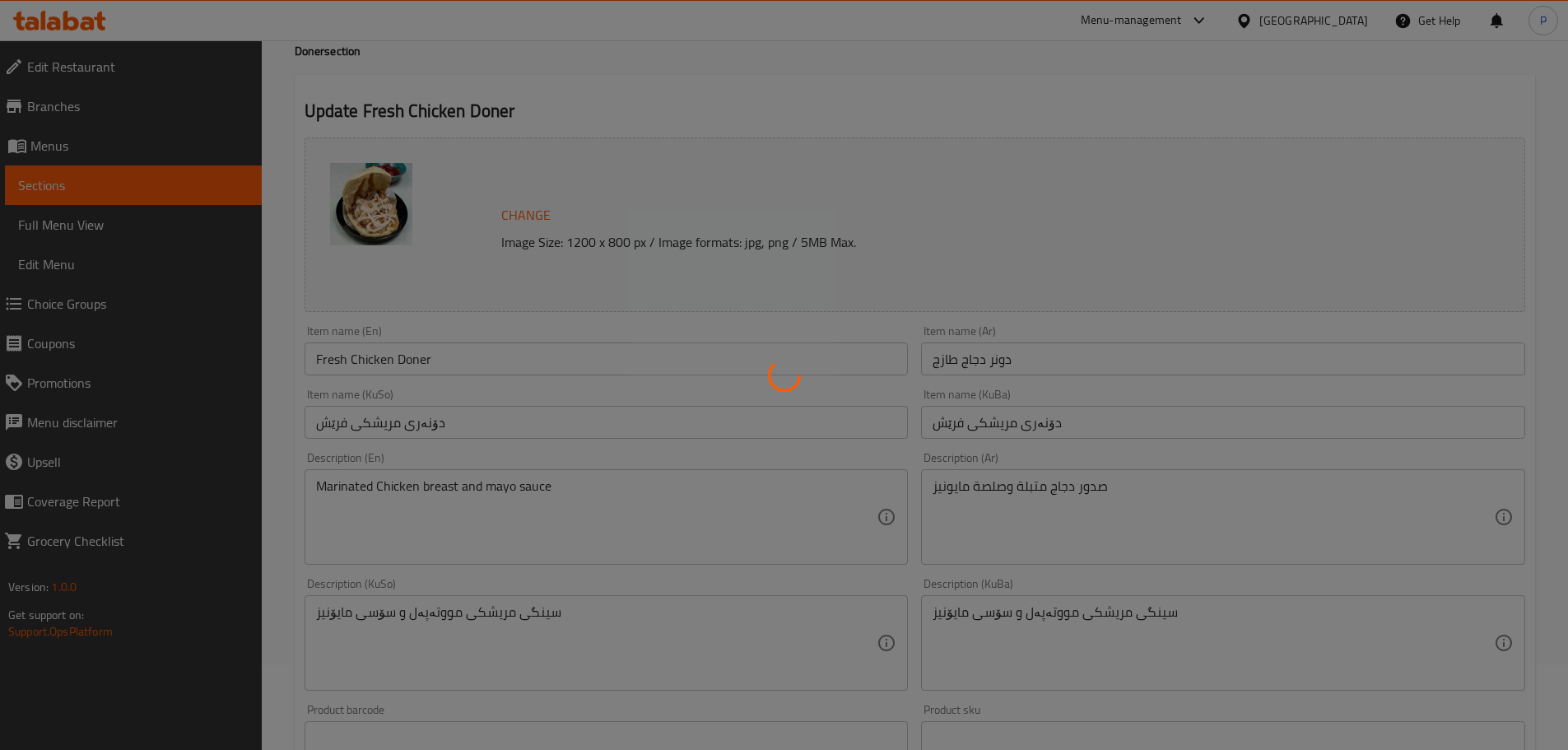
scroll to position [0, 0]
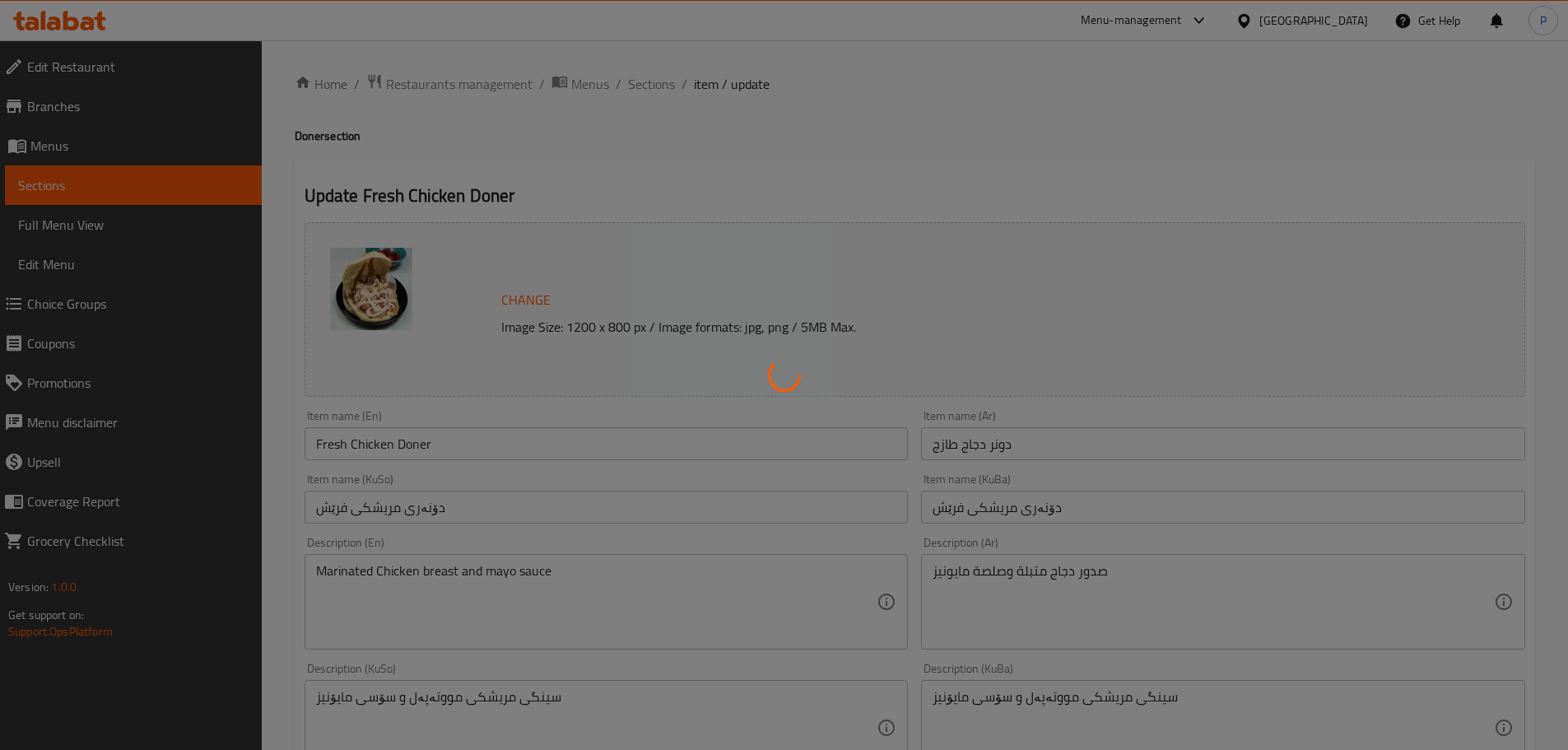
click at [650, 73] on div at bounding box center [784, 375] width 1568 height 750
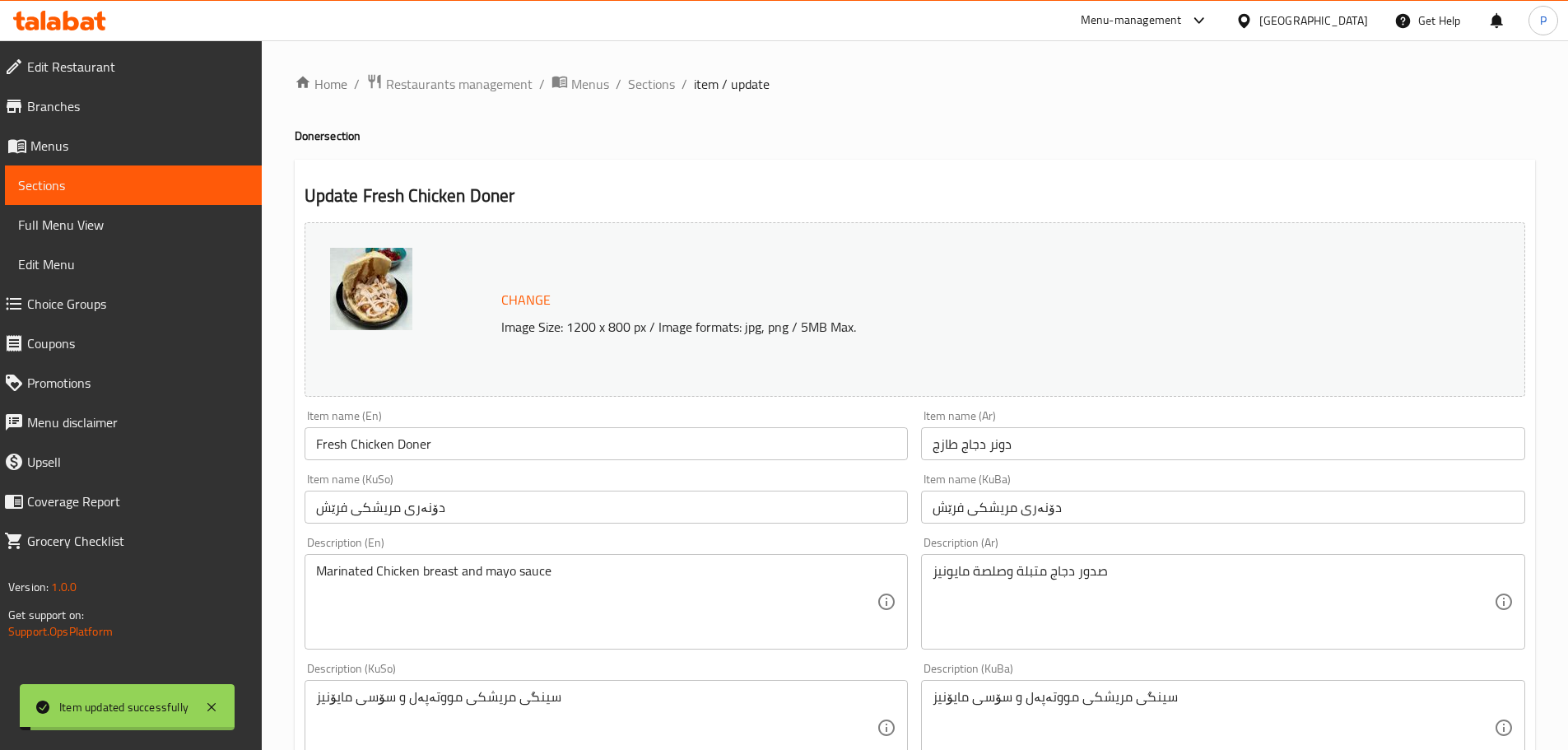
click at [651, 83] on span "Sections" at bounding box center [651, 84] width 47 height 19
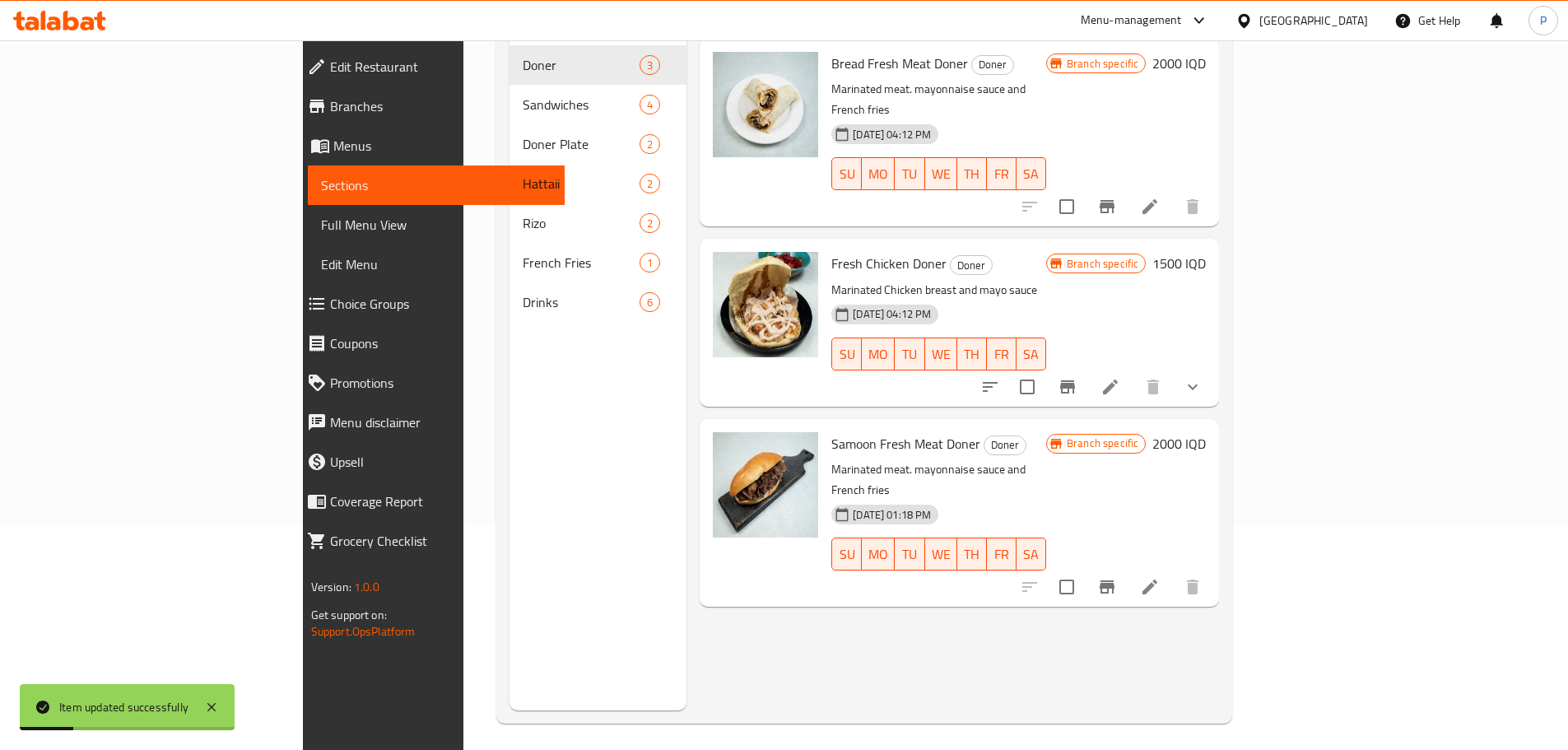
scroll to position [230, 0]
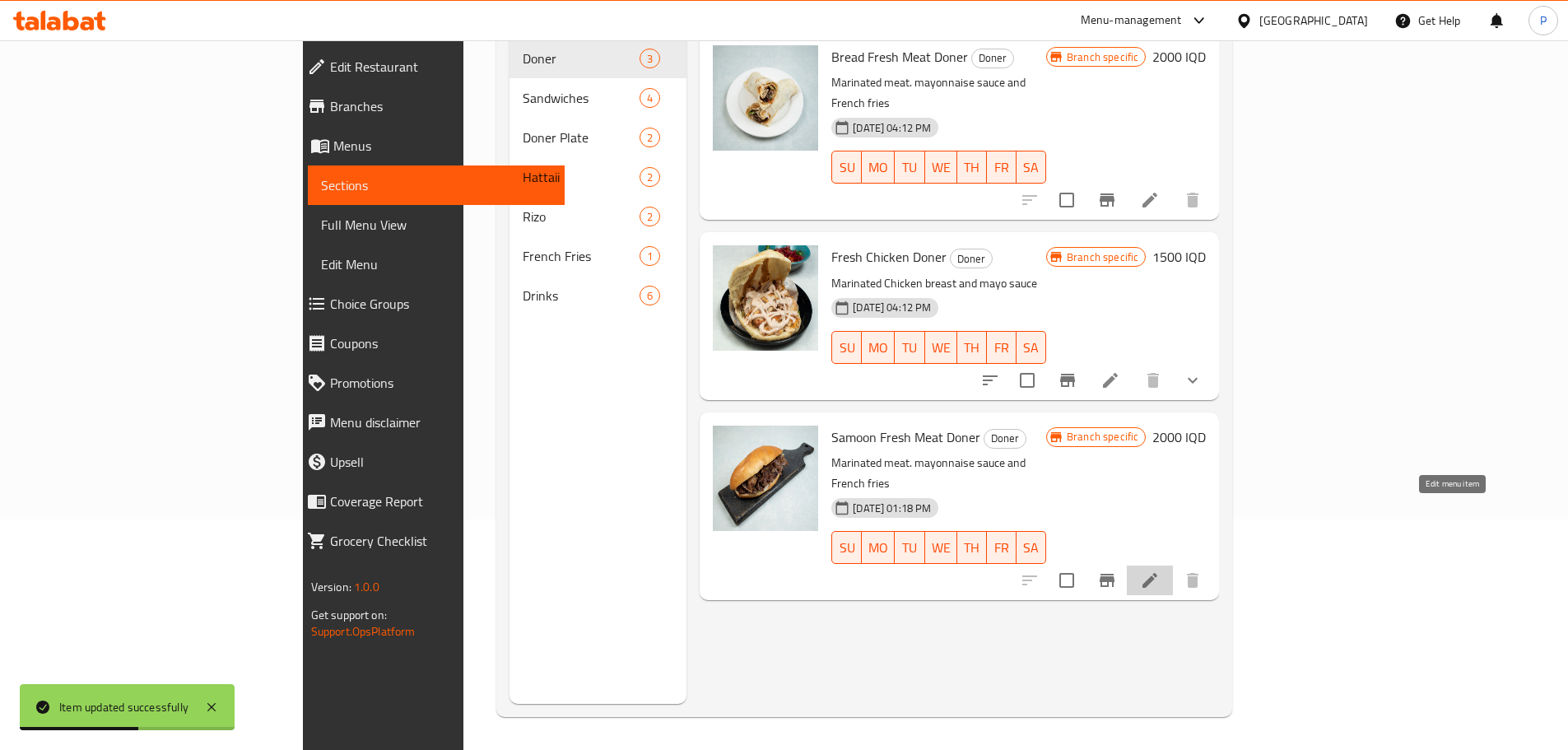
click at [1160, 571] on icon at bounding box center [1149, 580] width 19 height 19
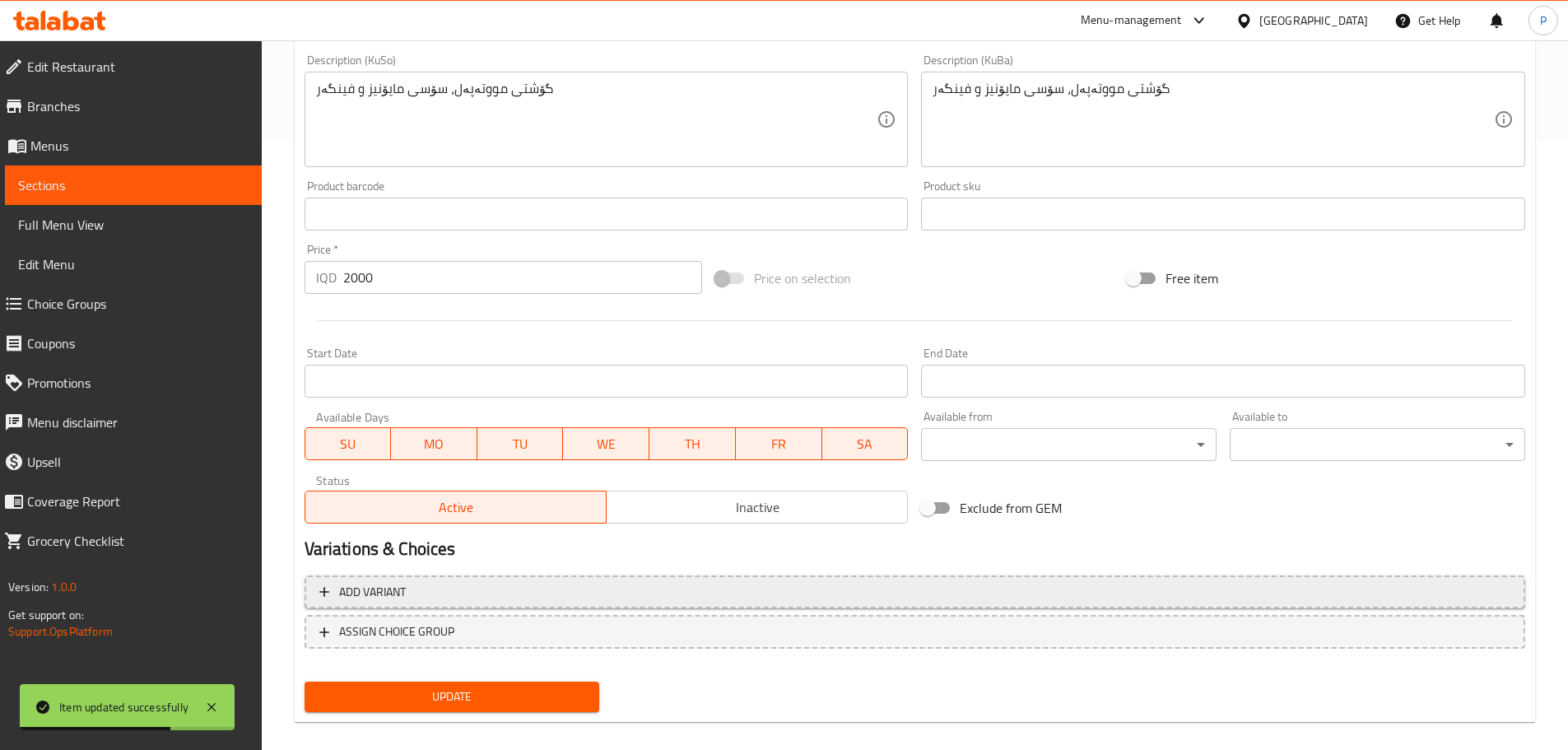
scroll to position [627, 0]
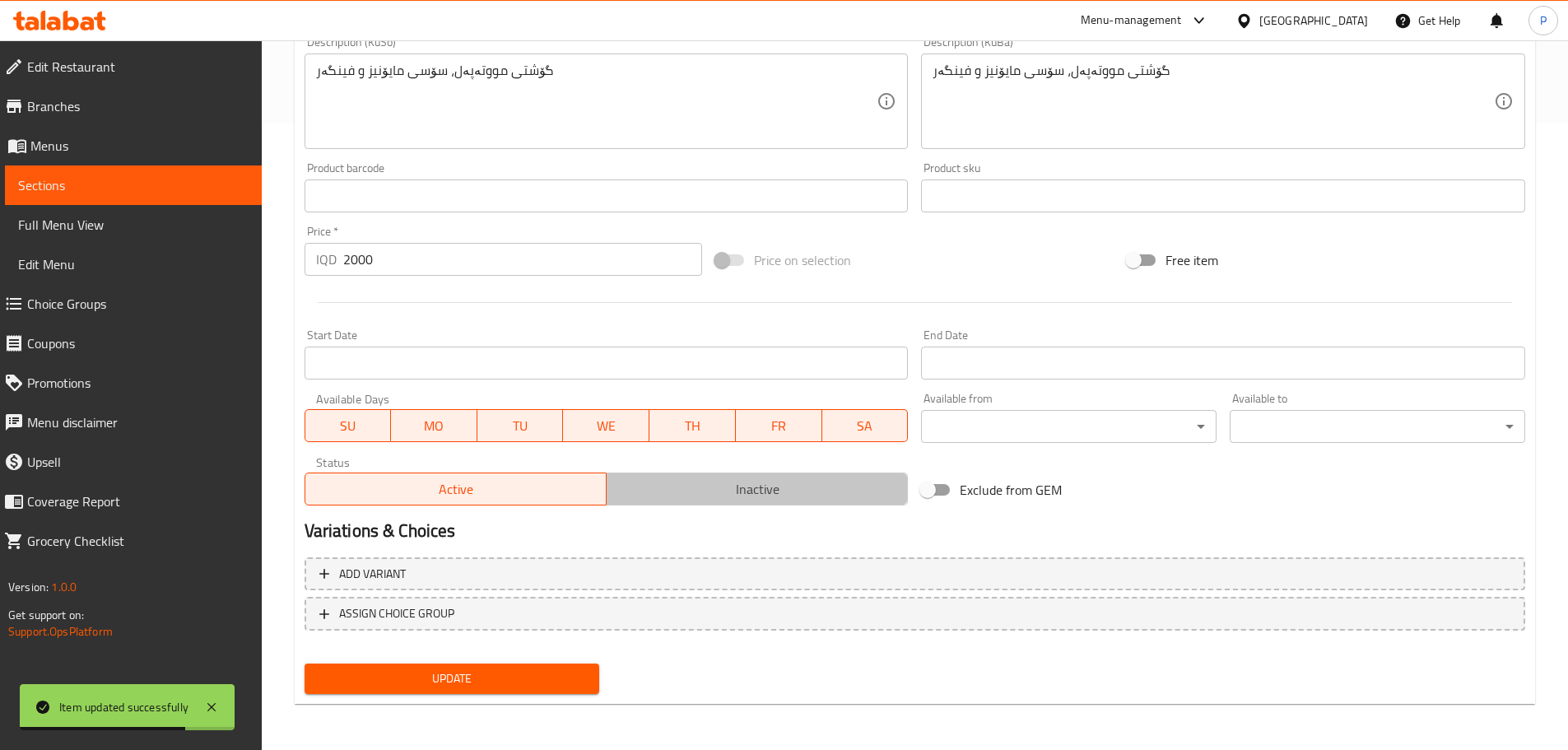
click at [731, 490] on span "Inactive" at bounding box center [757, 489] width 288 height 24
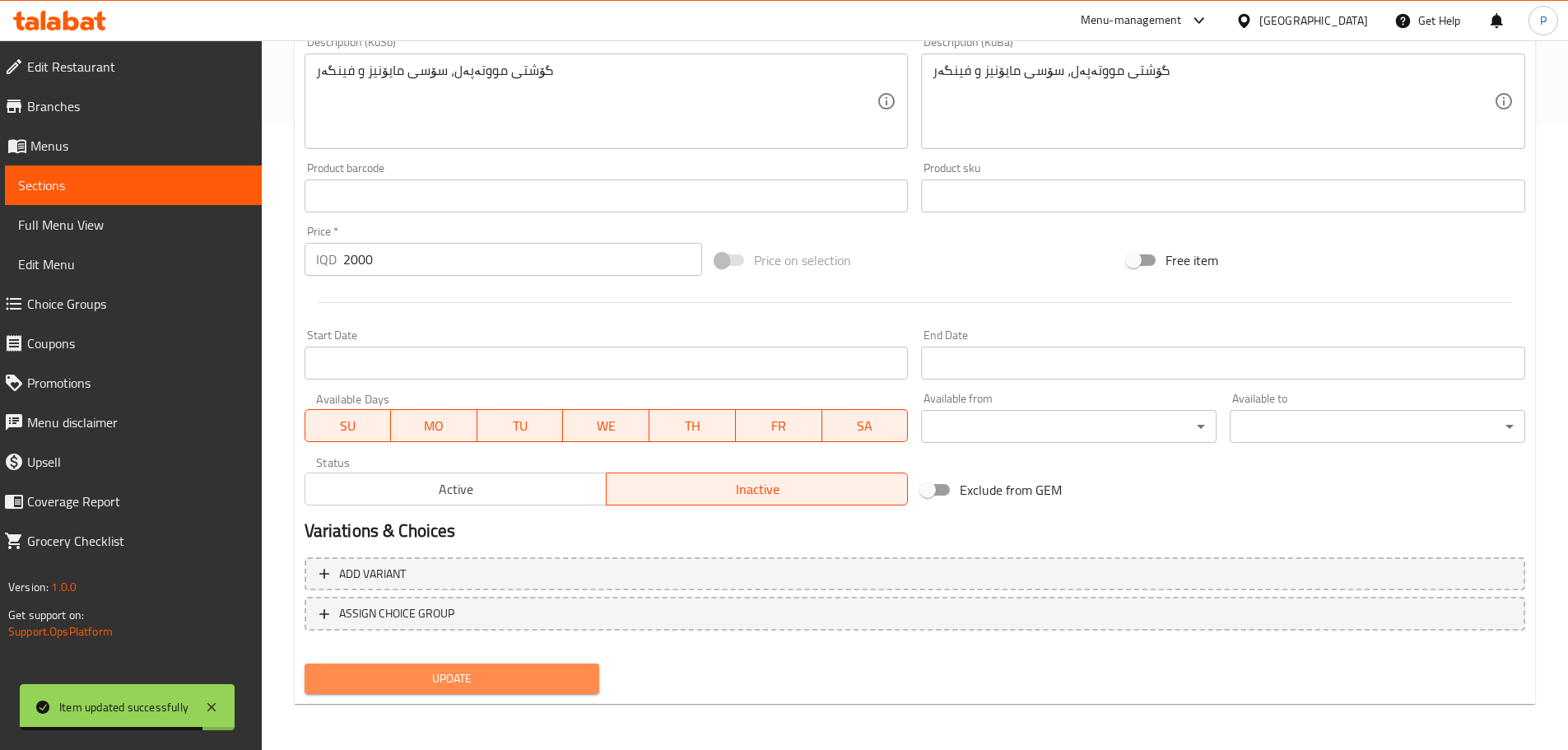
click at [549, 672] on span "Update" at bounding box center [452, 678] width 269 height 20
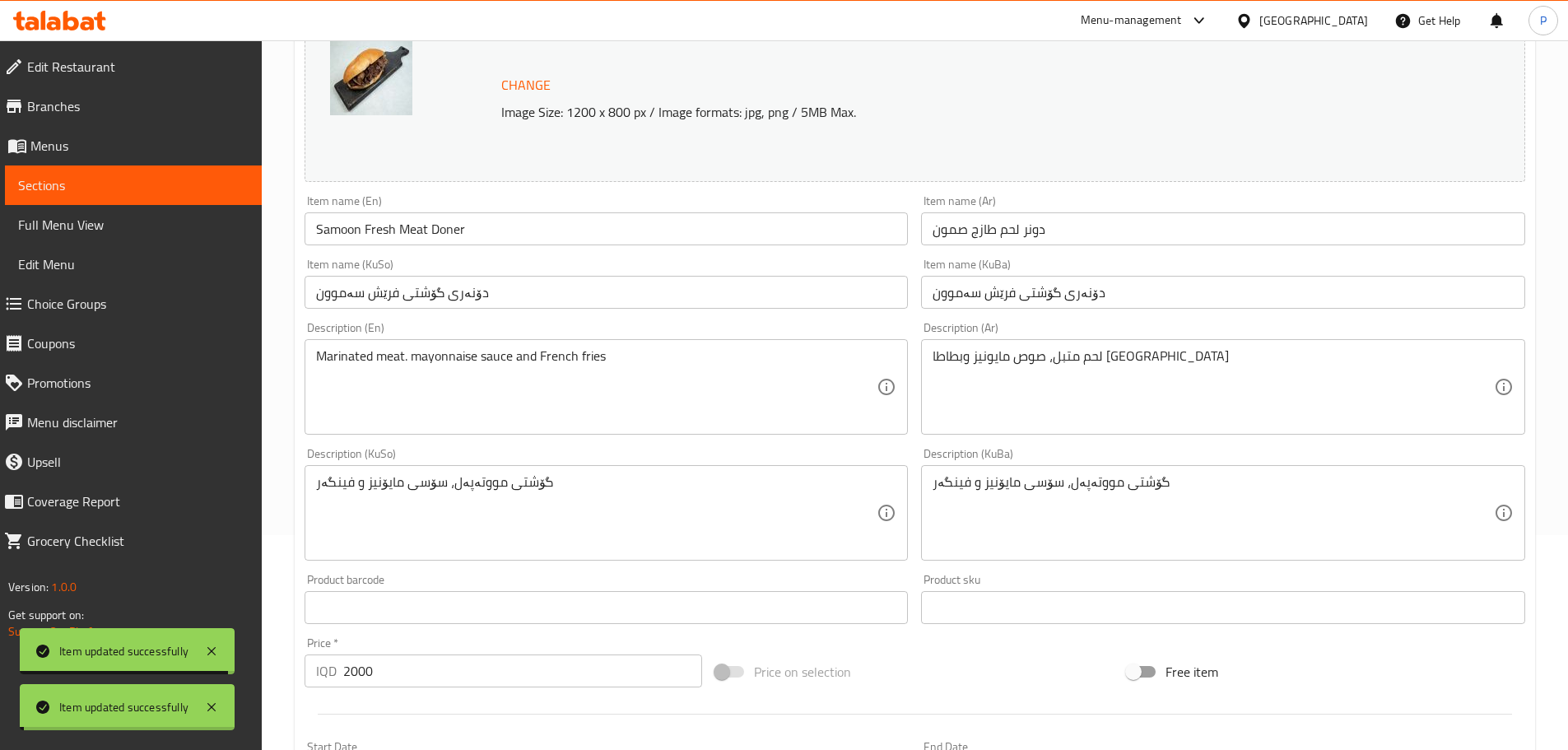
scroll to position [0, 0]
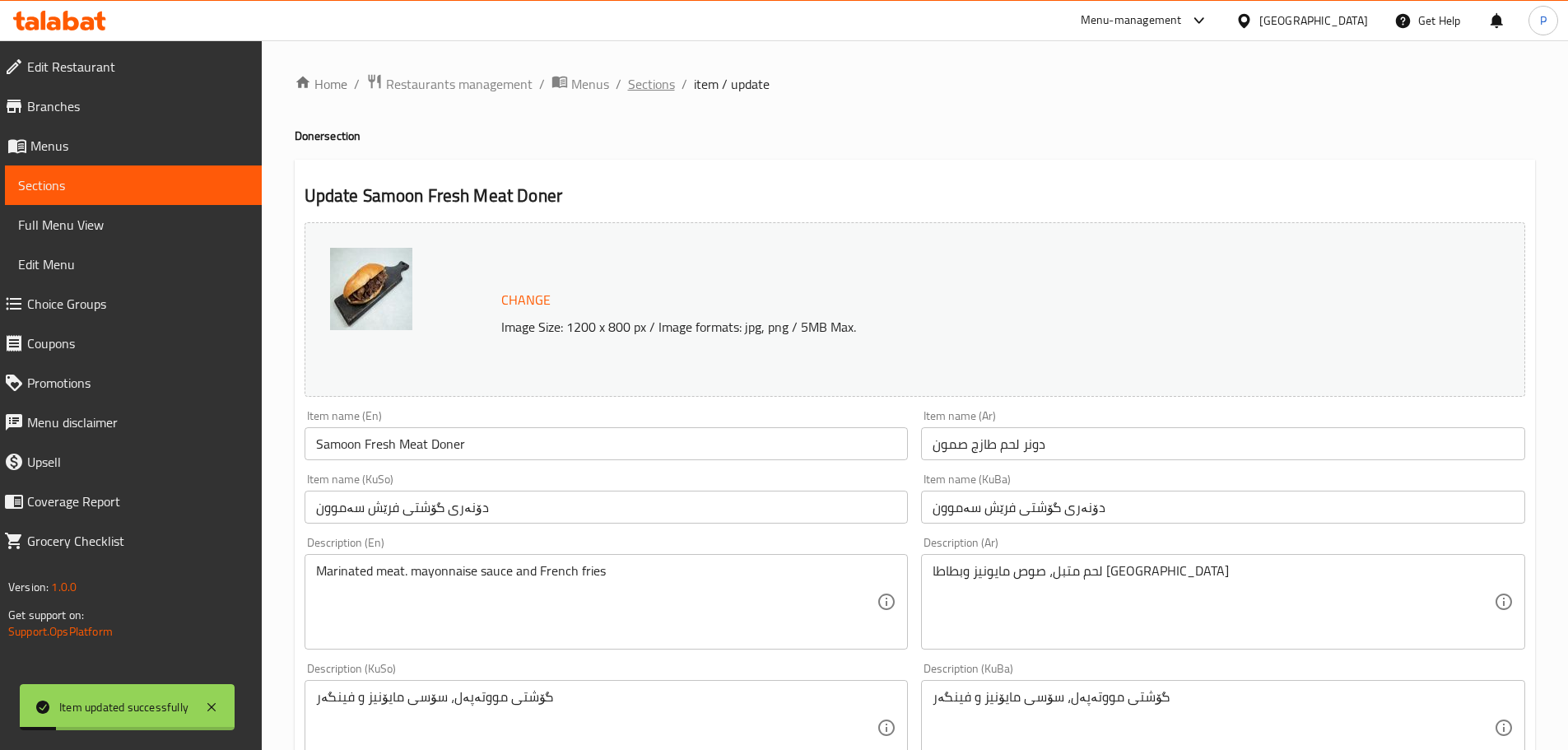
click at [639, 82] on span "Sections" at bounding box center [651, 84] width 47 height 19
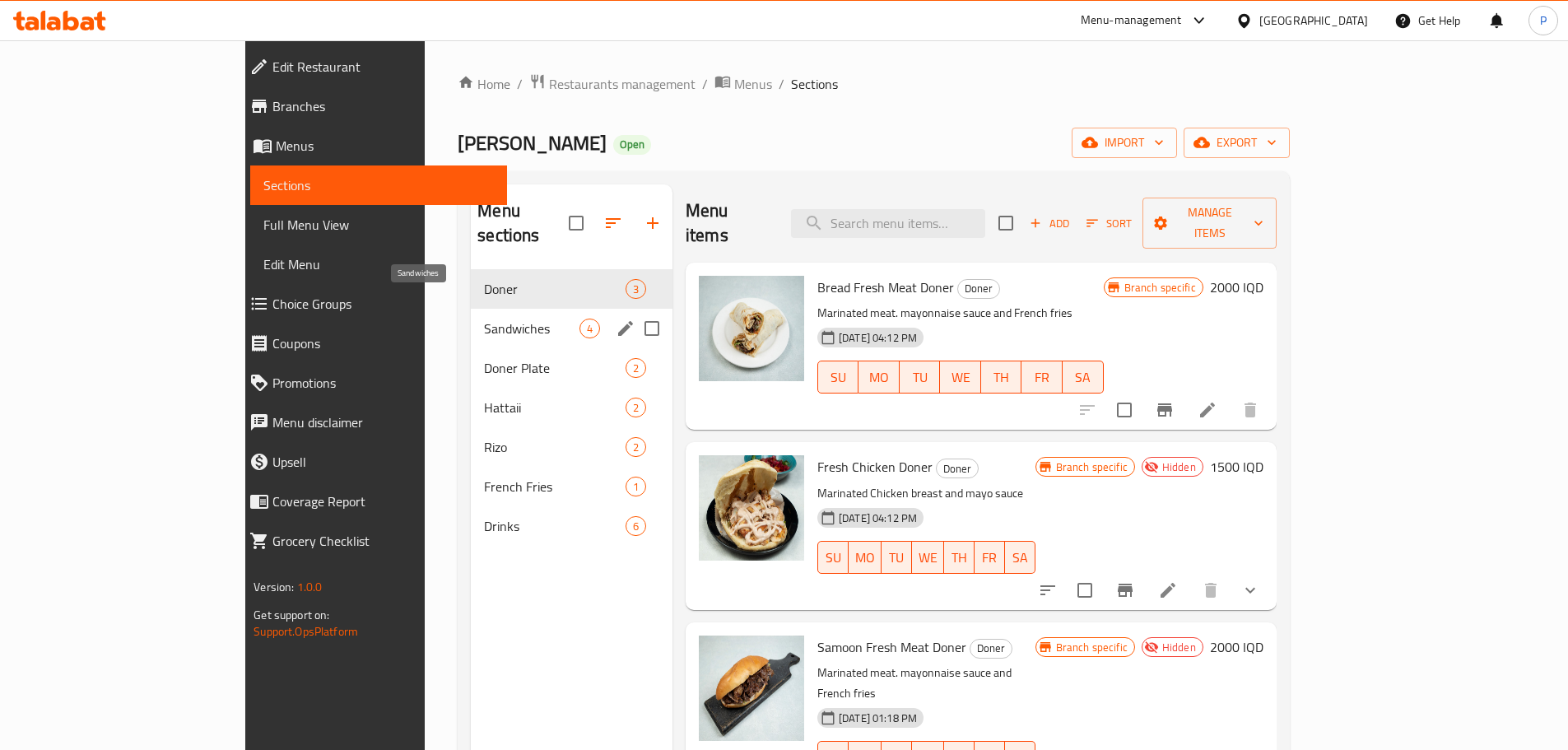
click at [484, 318] on span "Sandwiches" at bounding box center [531, 328] width 95 height 19
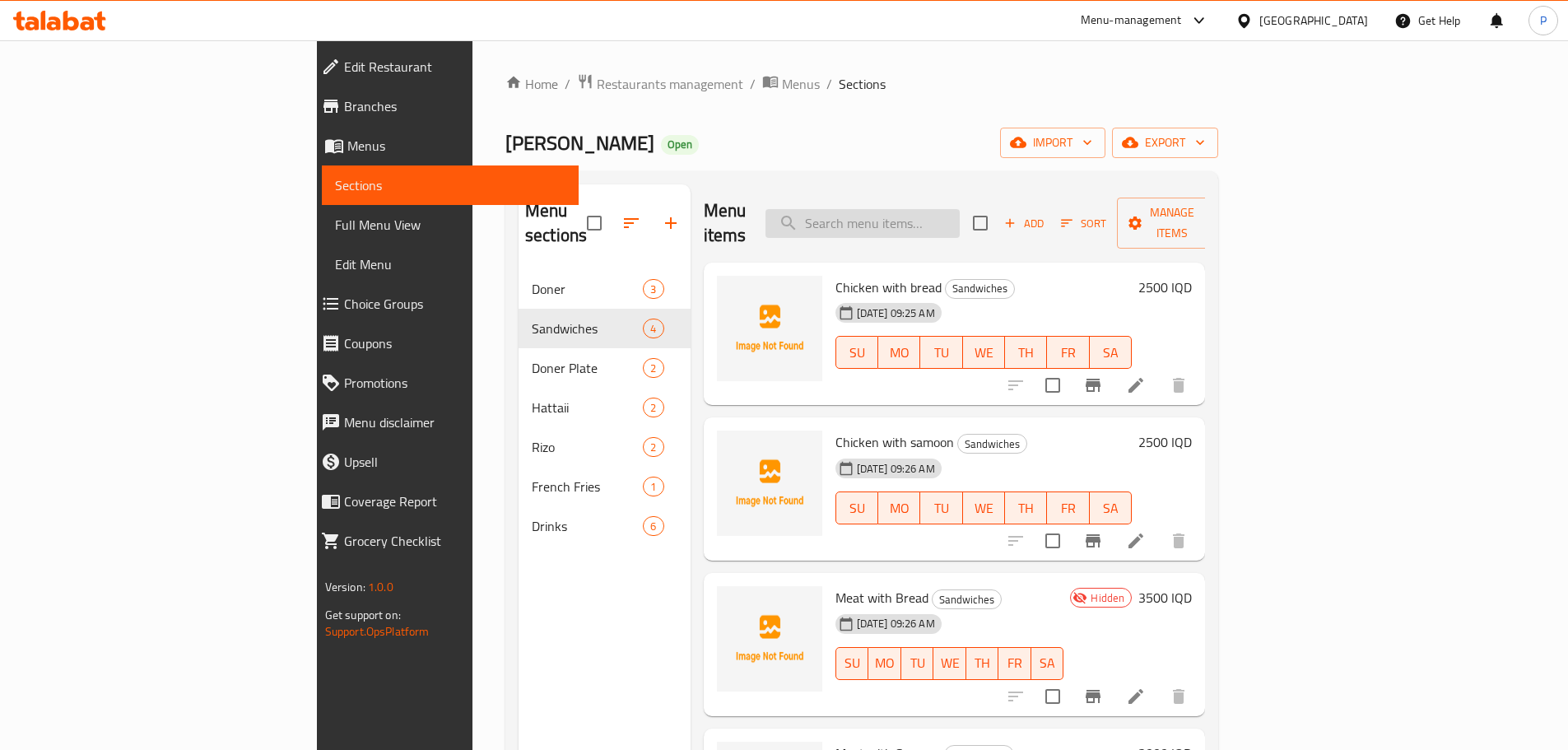
click at [932, 215] on input "search" at bounding box center [862, 224] width 194 height 29
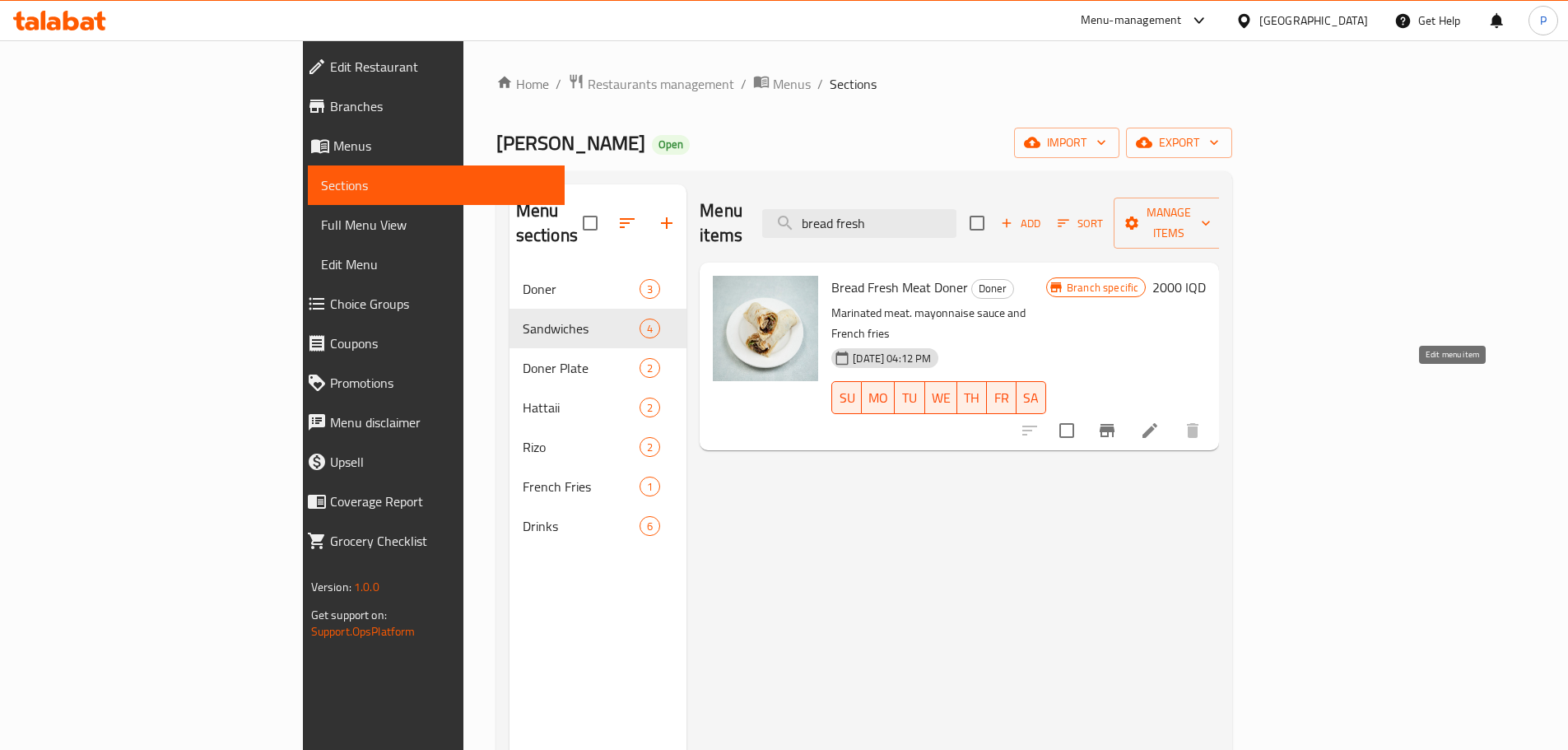
type input "bread fresh"
click at [1160, 420] on icon at bounding box center [1149, 430] width 19 height 19
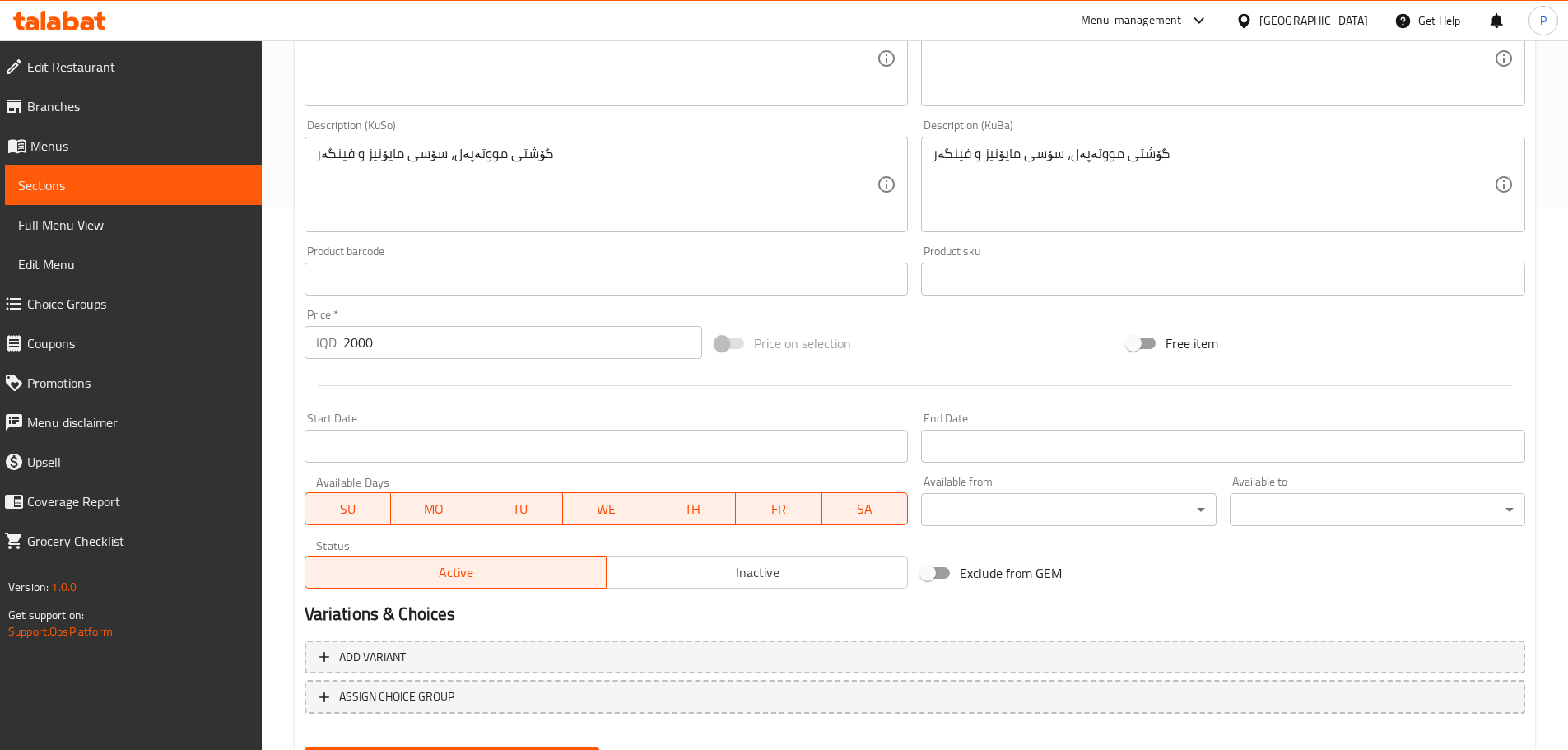
scroll to position [627, 0]
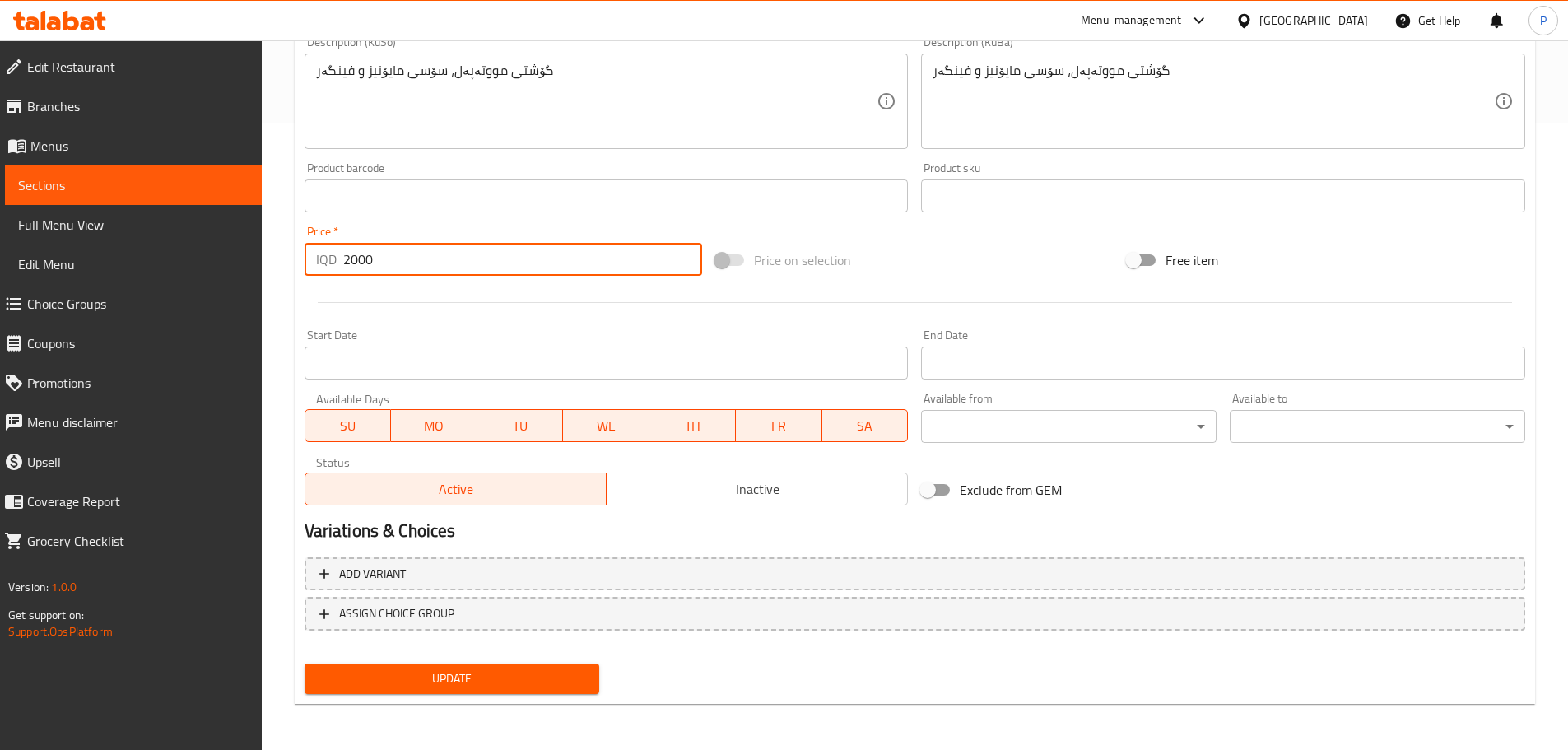
drag, startPoint x: 349, startPoint y: 256, endPoint x: 338, endPoint y: 256, distance: 11.0
click at [338, 256] on div "IQD 2000 Price *" at bounding box center [503, 259] width 398 height 33
type input "3000"
click at [526, 677] on span "Update" at bounding box center [452, 678] width 269 height 20
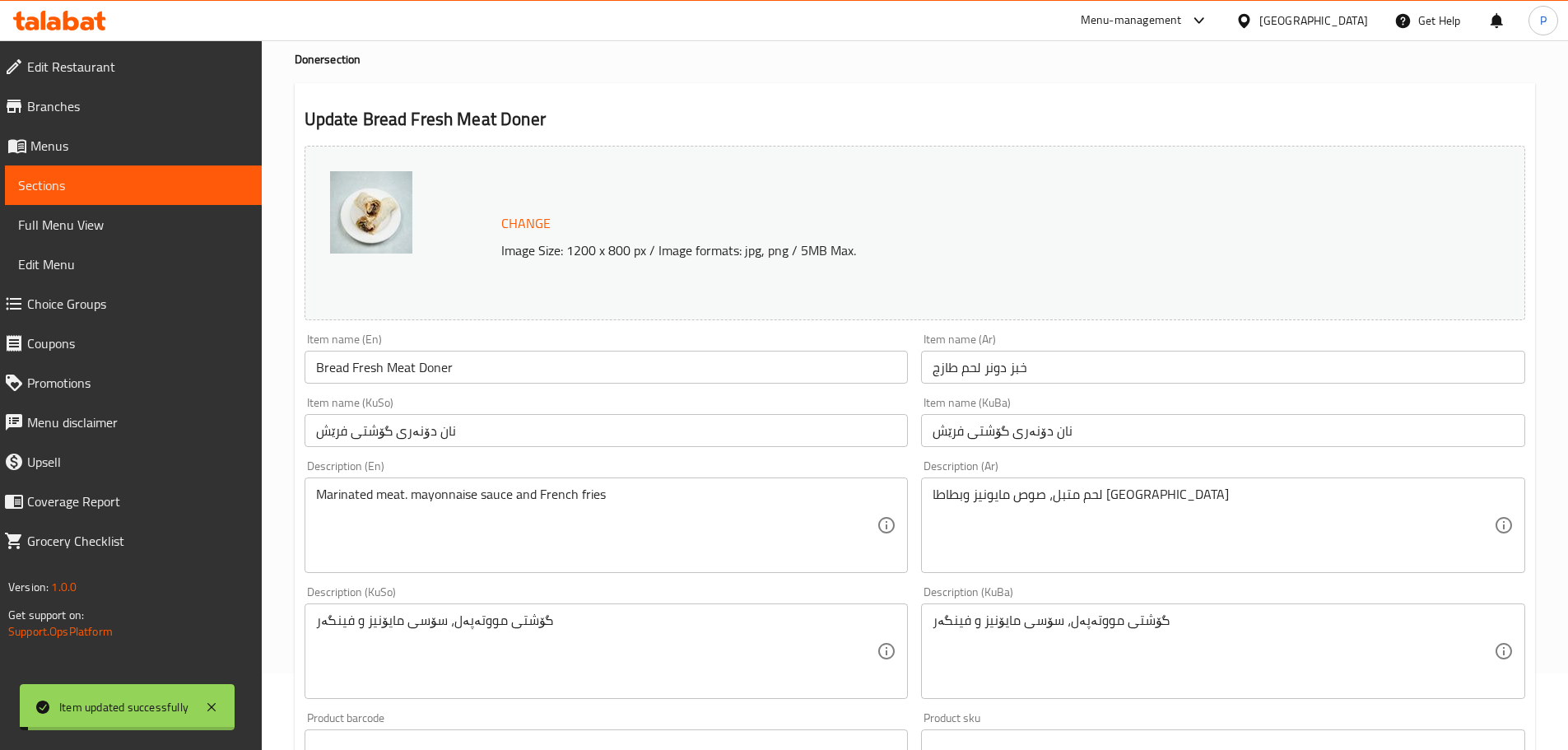
scroll to position [0, 0]
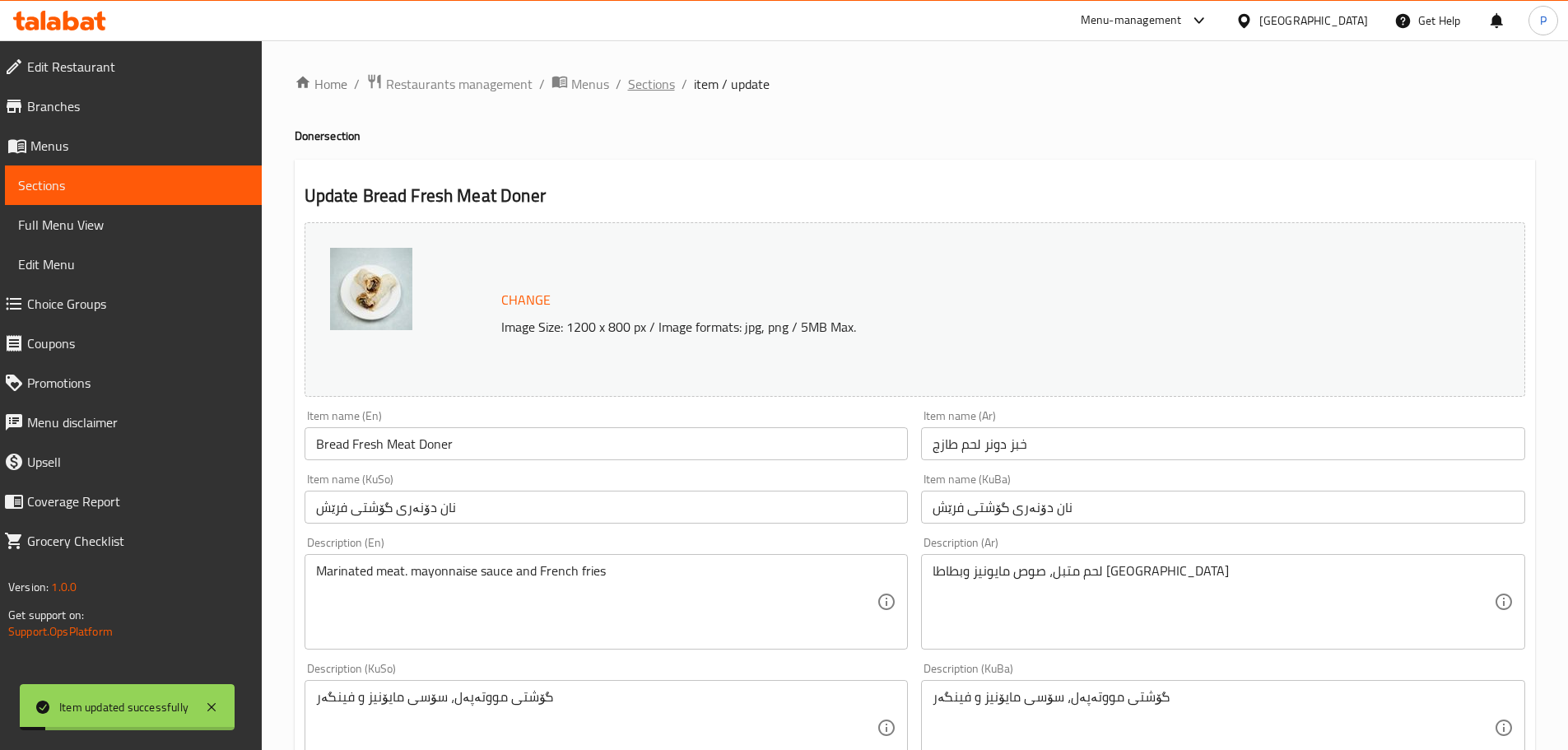
click at [639, 82] on span "Sections" at bounding box center [651, 84] width 47 height 19
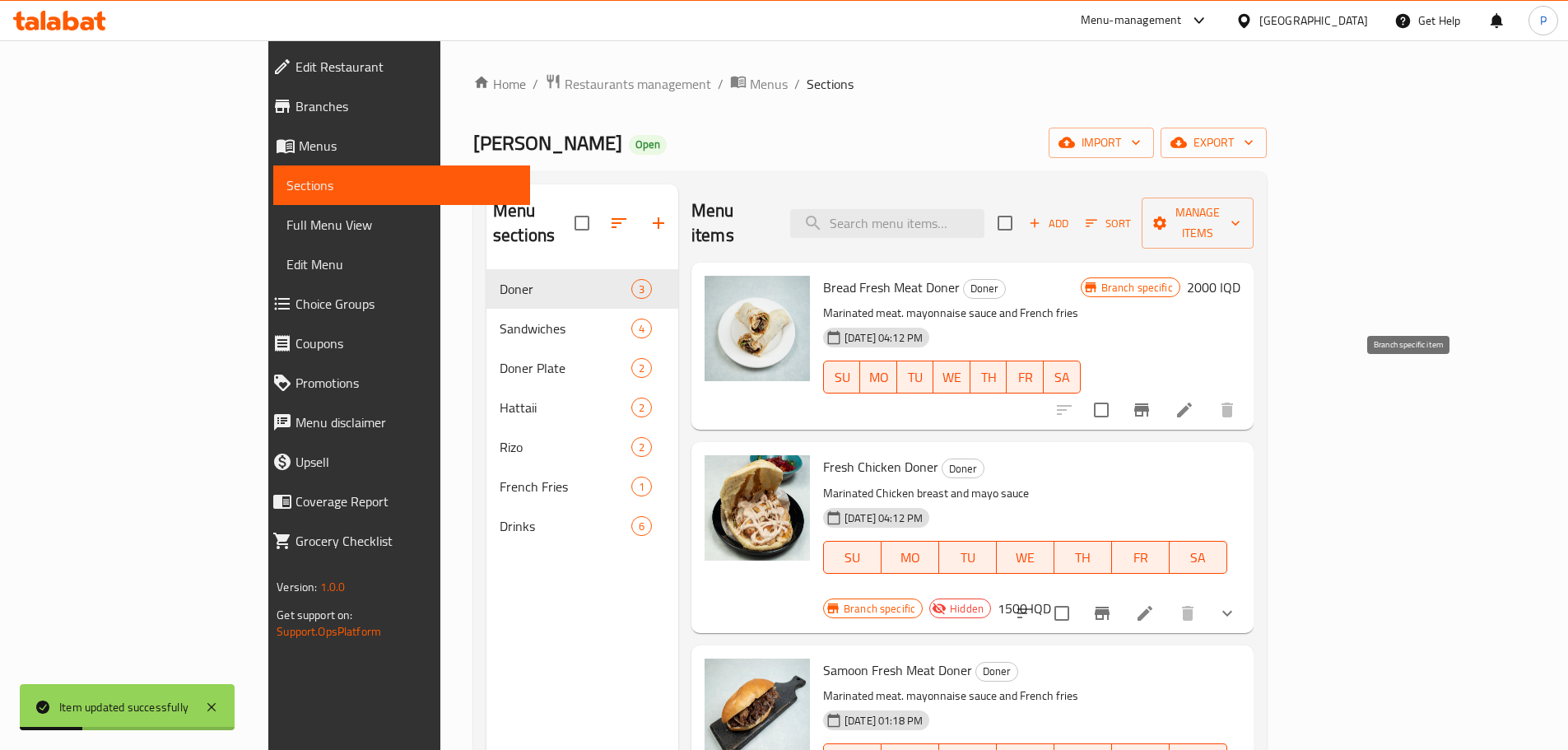
click at [1151, 400] on icon "Branch-specific-item" at bounding box center [1142, 410] width 19 height 19
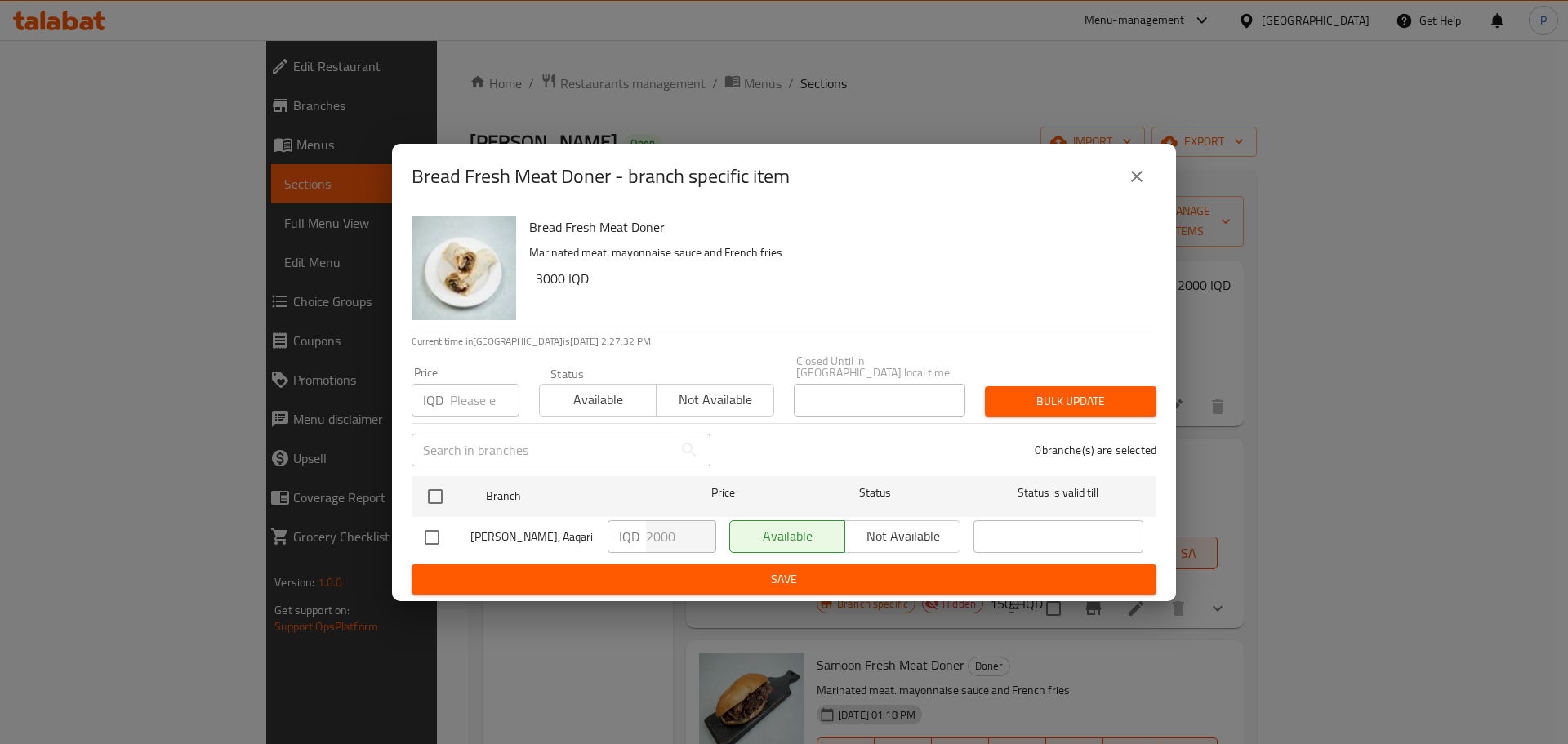
click at [430, 533] on input "checkbox" at bounding box center [432, 537] width 34 height 34
checkbox input "true"
drag, startPoint x: 651, startPoint y: 531, endPoint x: 613, endPoint y: 538, distance: 38.6
click at [613, 538] on div "IQD 2000 ​" at bounding box center [662, 536] width 109 height 33
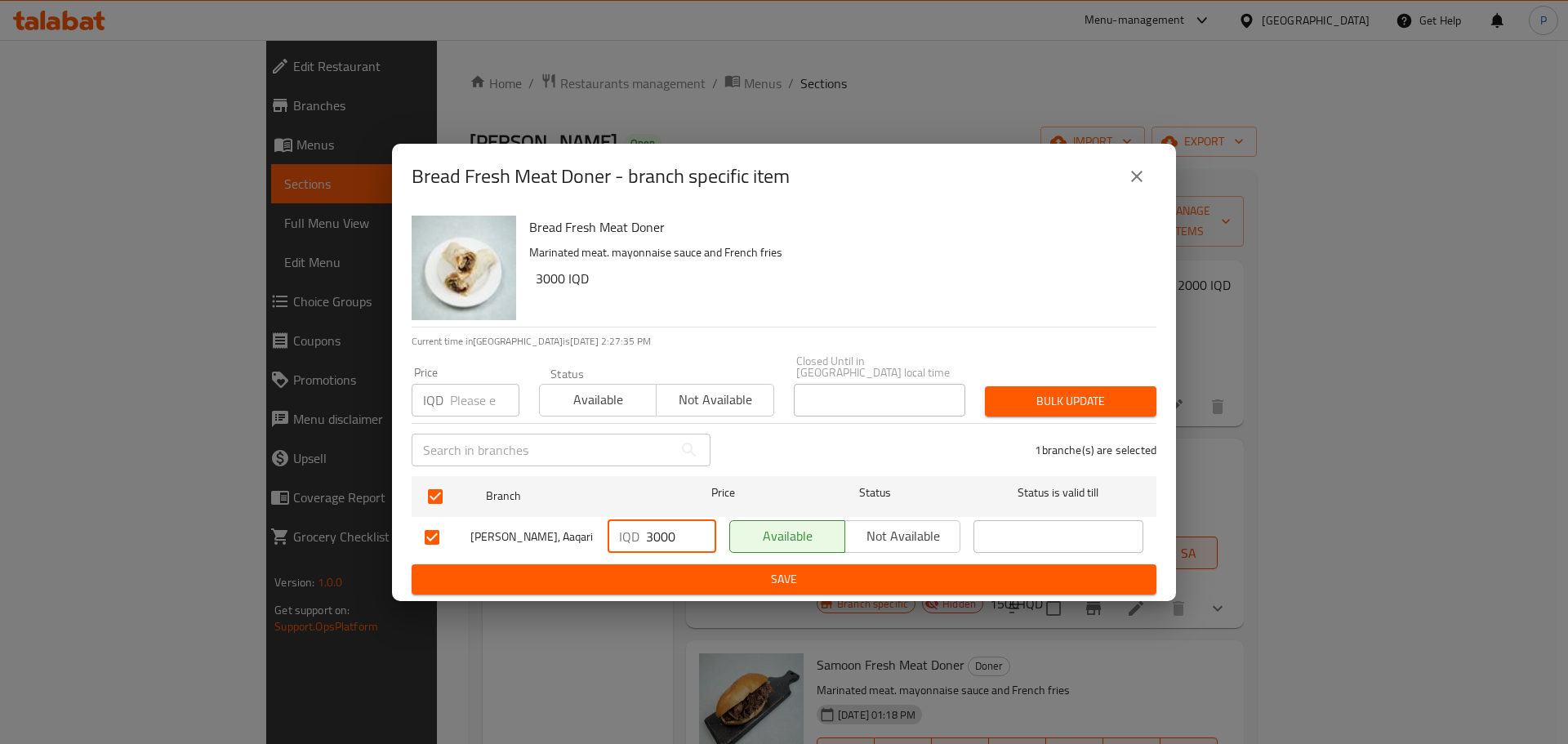
type input "3000"
click at [723, 578] on span "Save" at bounding box center [784, 579] width 718 height 20
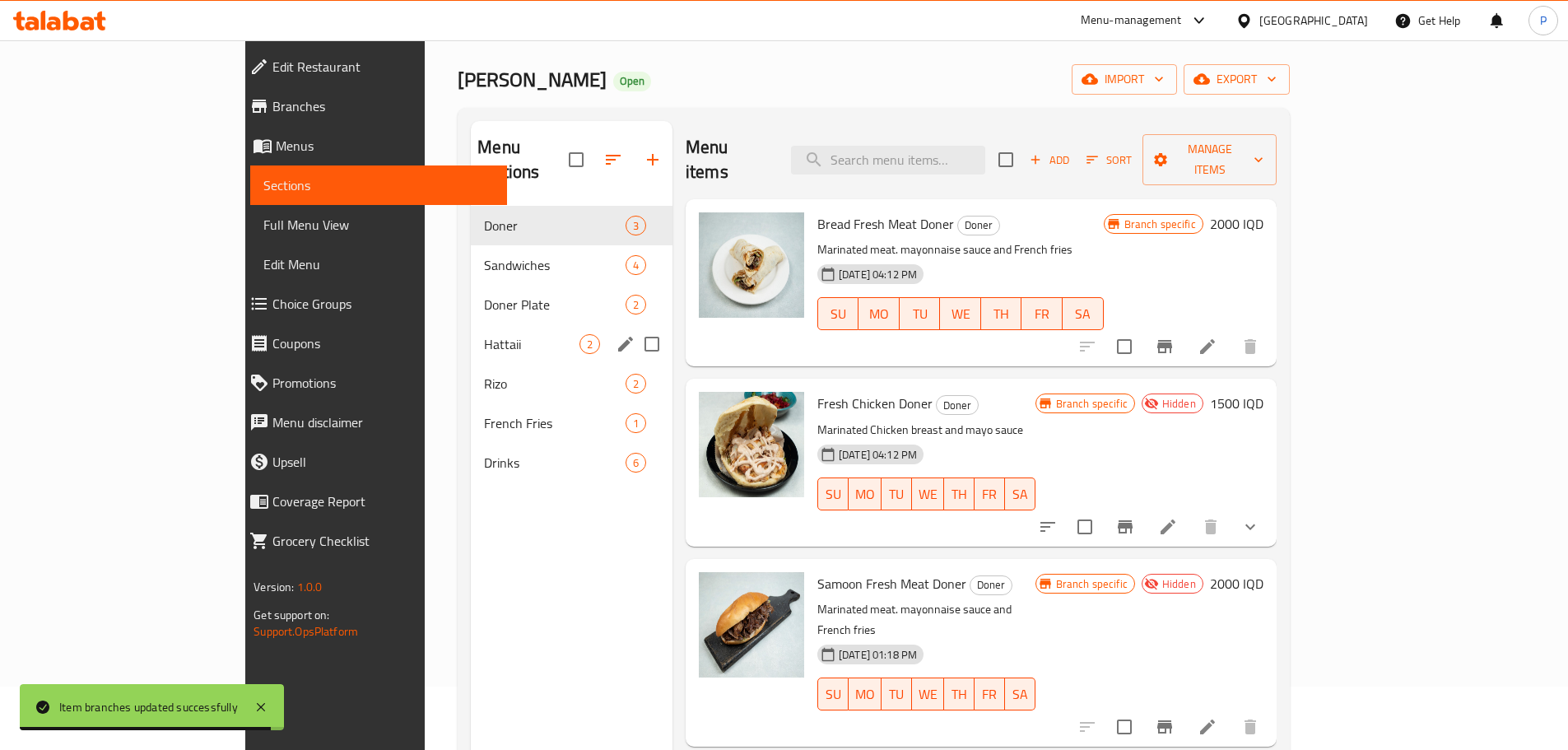
scroll to position [82, 0]
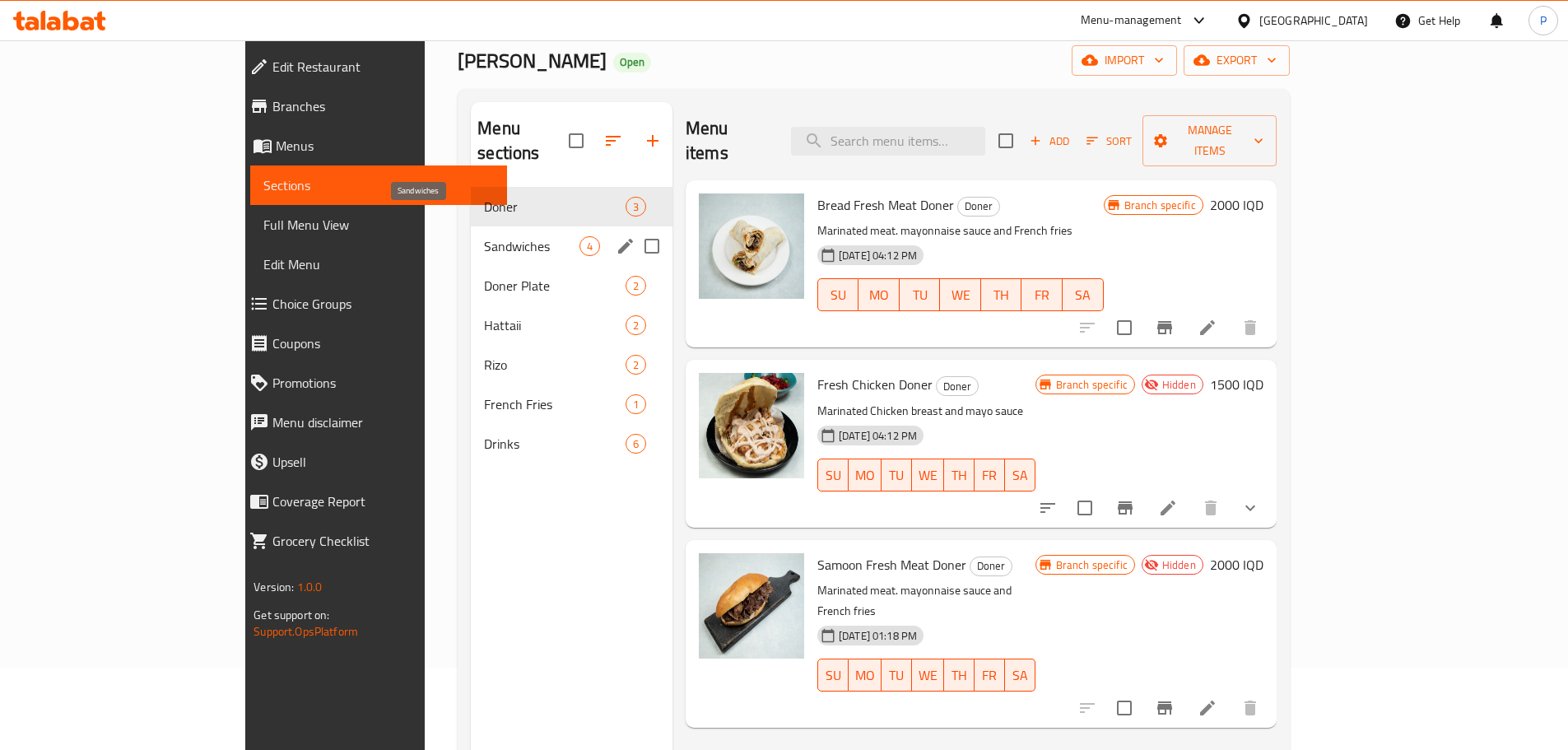
click at [484, 236] on span "Sandwiches" at bounding box center [531, 246] width 95 height 19
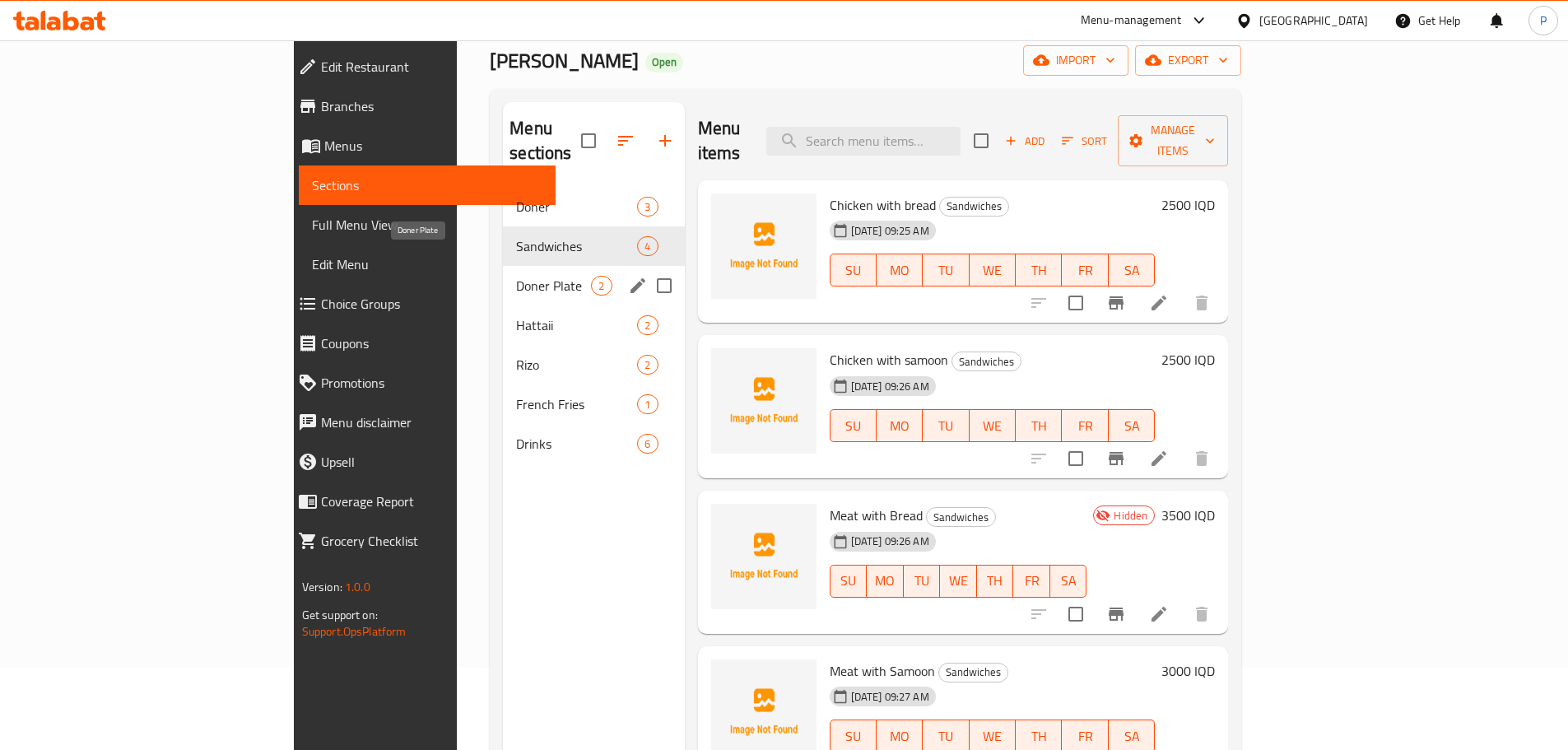
click at [516, 276] on span "Doner Plate" at bounding box center [554, 285] width 75 height 19
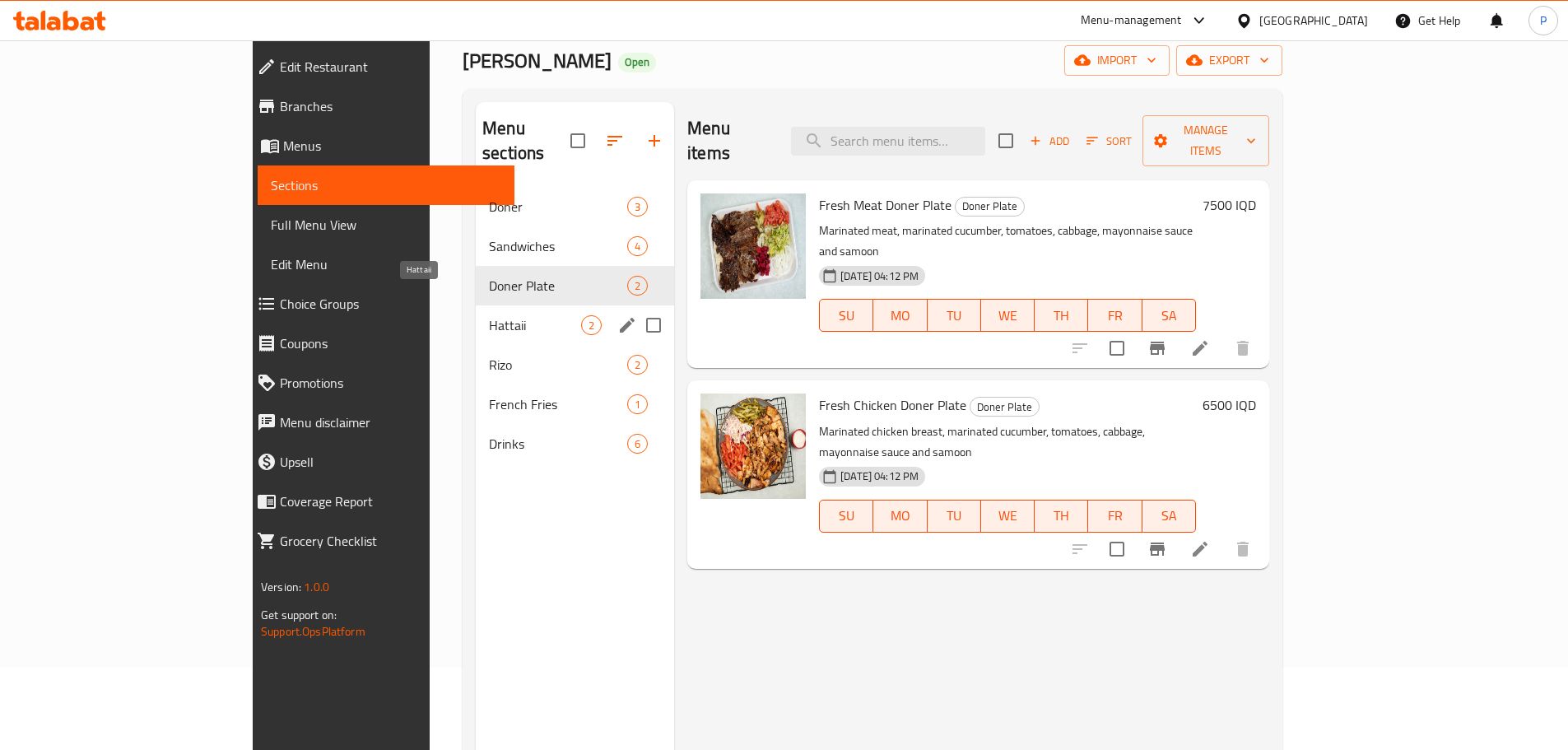
click at [489, 315] on span "Hattaii" at bounding box center [535, 325] width 93 height 19
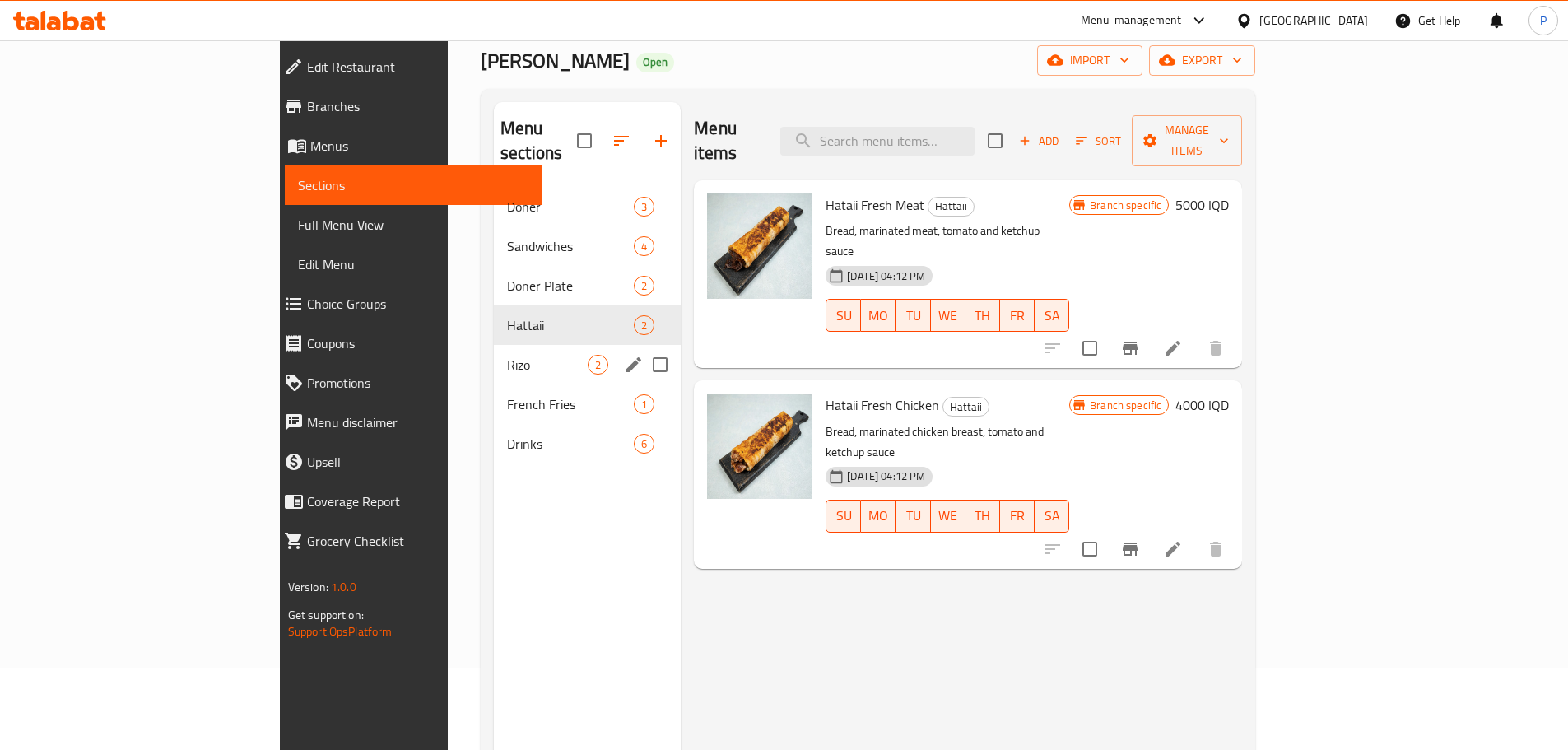
click at [494, 352] on div "Rizo 2" at bounding box center [587, 364] width 187 height 40
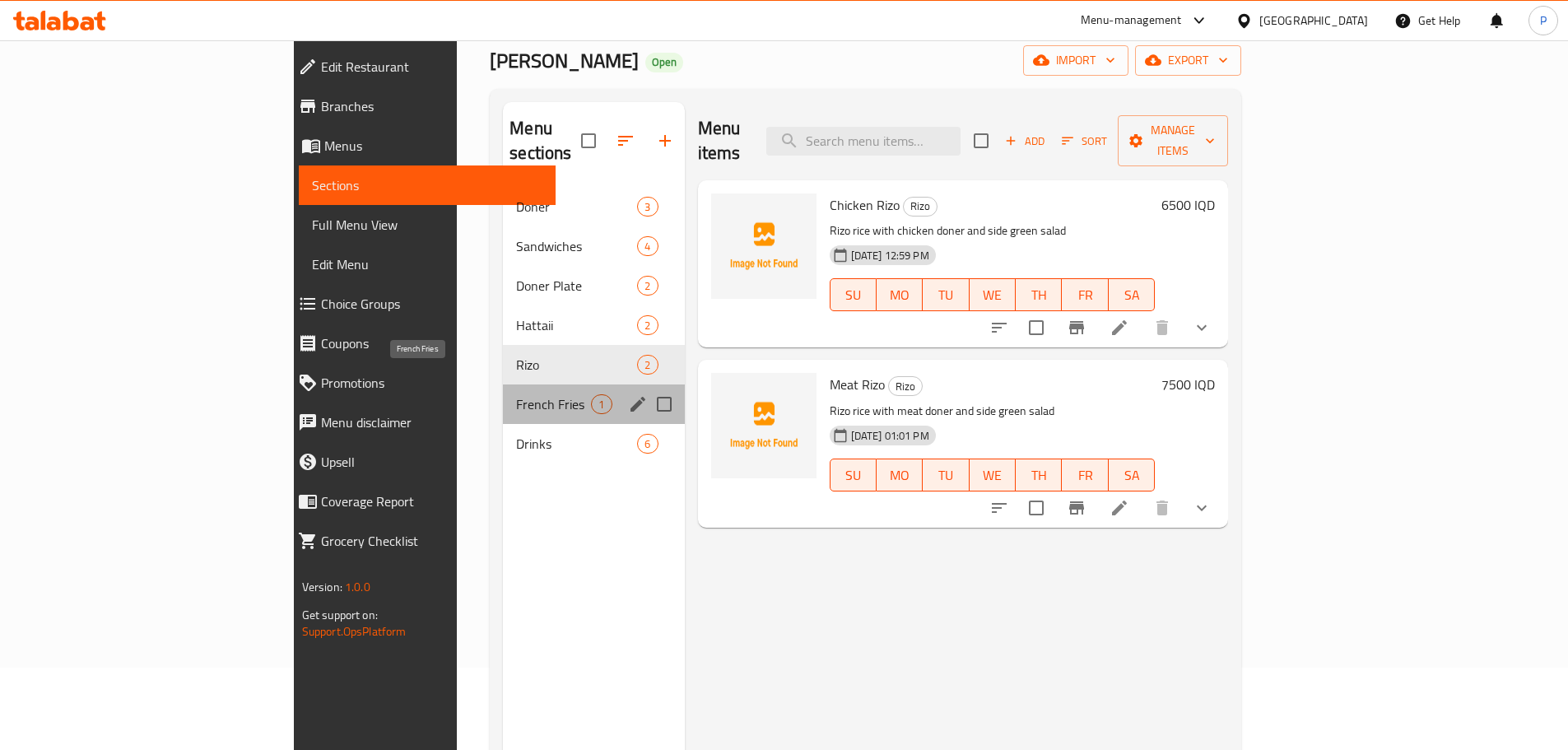
click at [516, 394] on span "French Fries" at bounding box center [554, 404] width 75 height 19
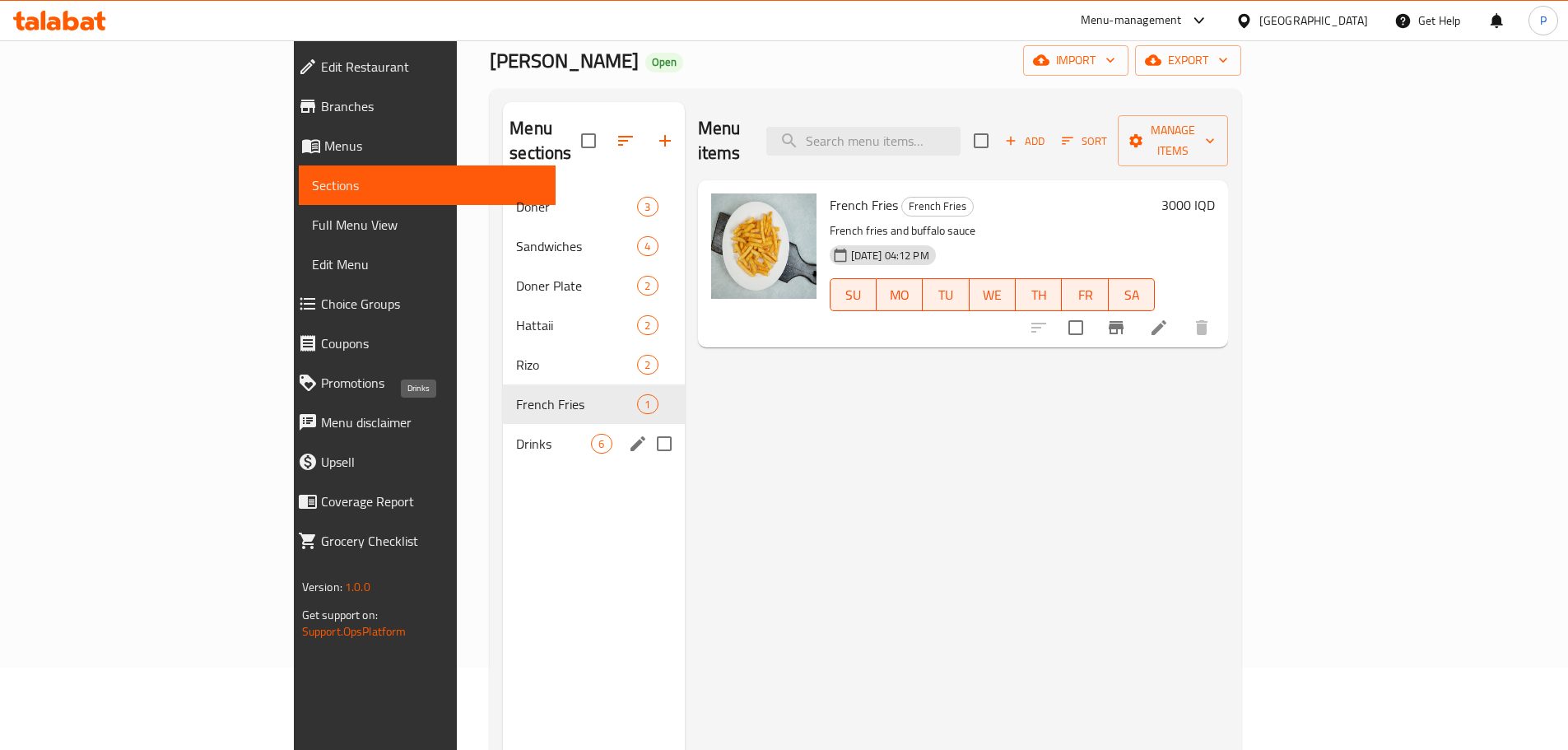
click at [516, 434] on span "Drinks" at bounding box center [554, 443] width 75 height 19
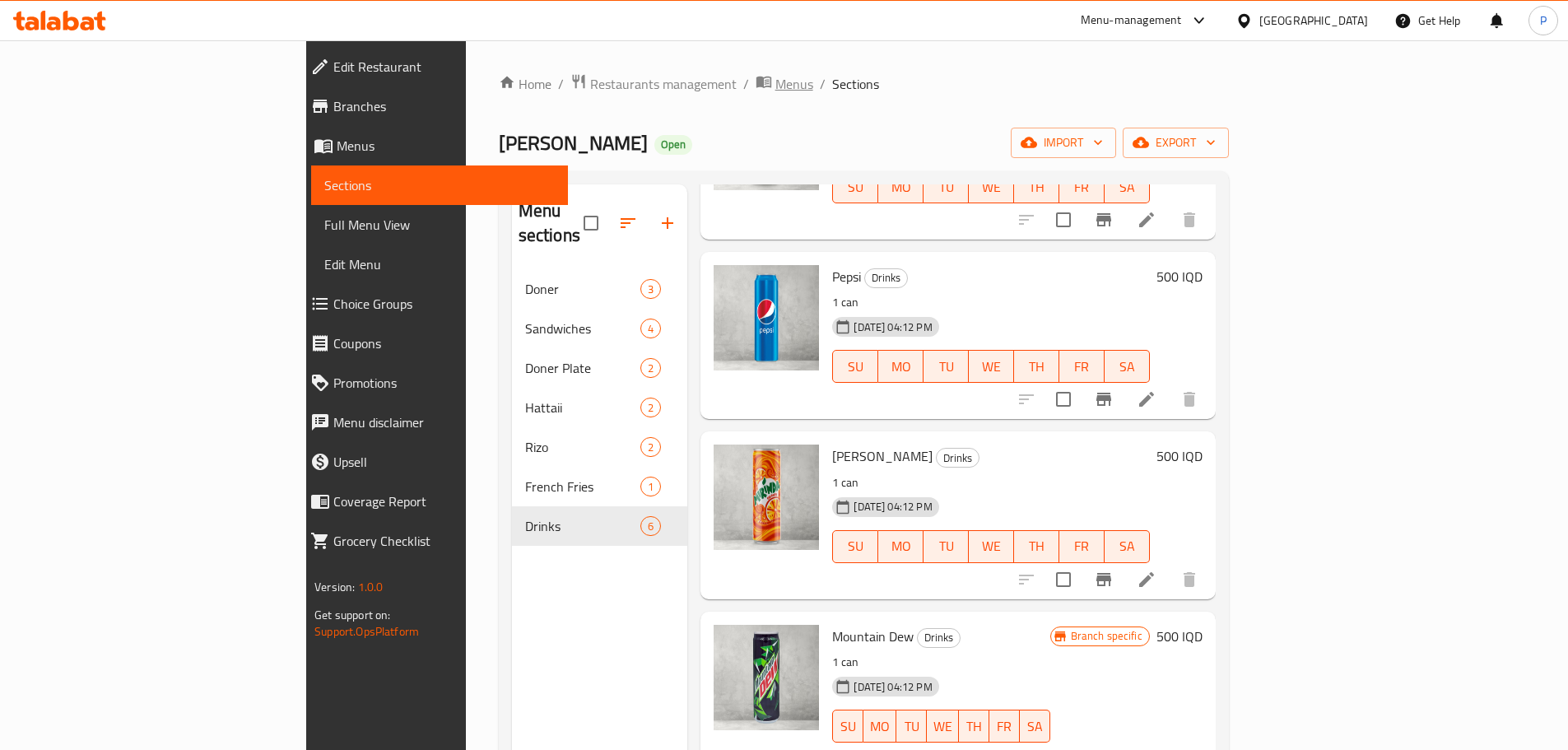
click at [775, 76] on span "Menus" at bounding box center [794, 84] width 38 height 19
